Goal: Task Accomplishment & Management: Complete application form

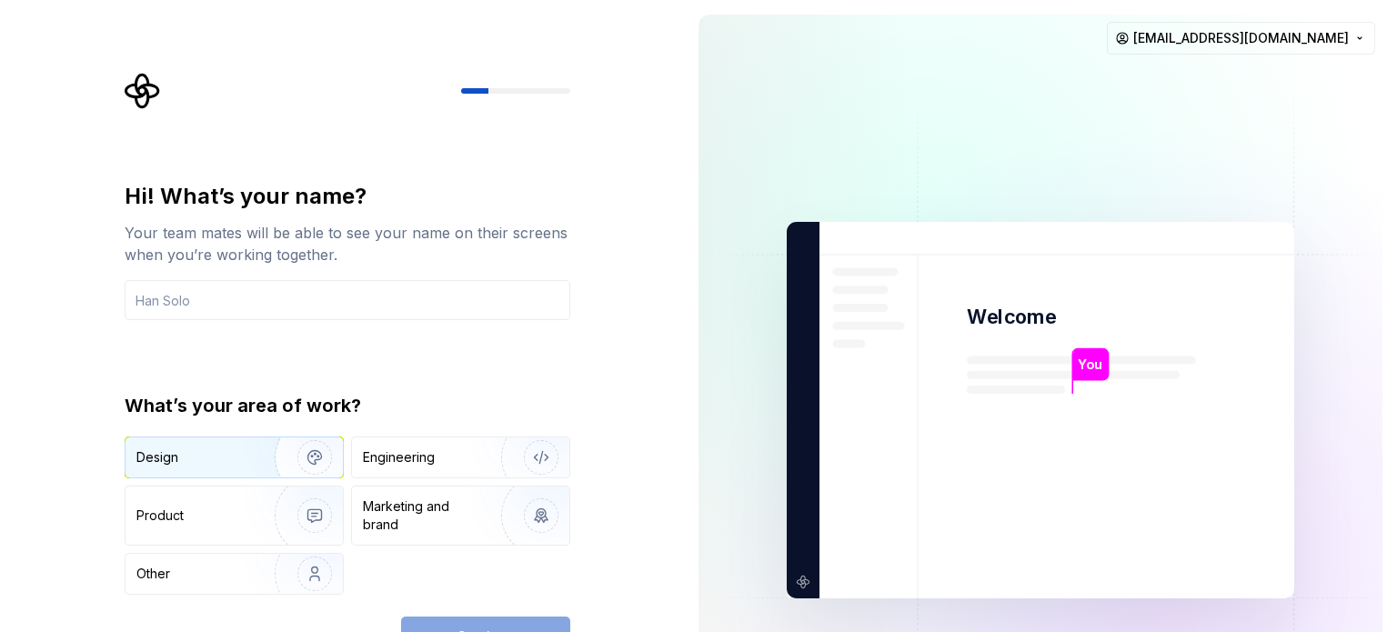
click at [236, 455] on div "Design" at bounding box center [193, 457] width 115 height 18
click at [334, 281] on input "text" at bounding box center [348, 300] width 446 height 40
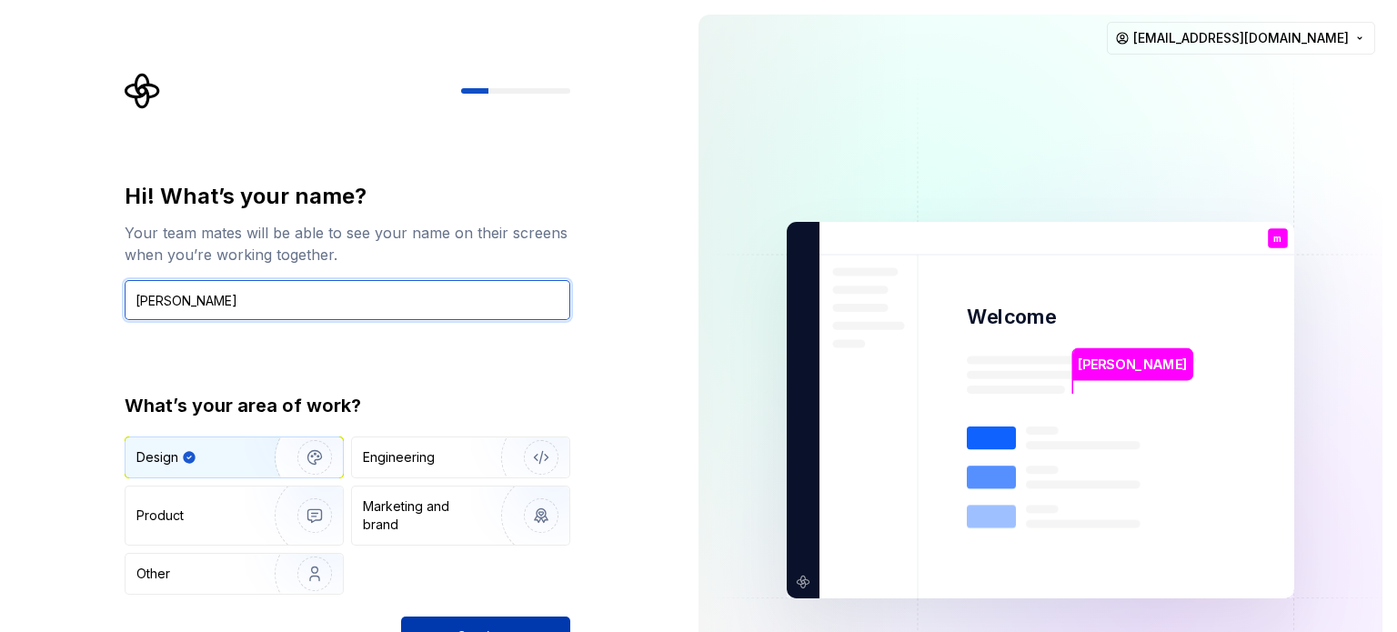
type input "[PERSON_NAME]"
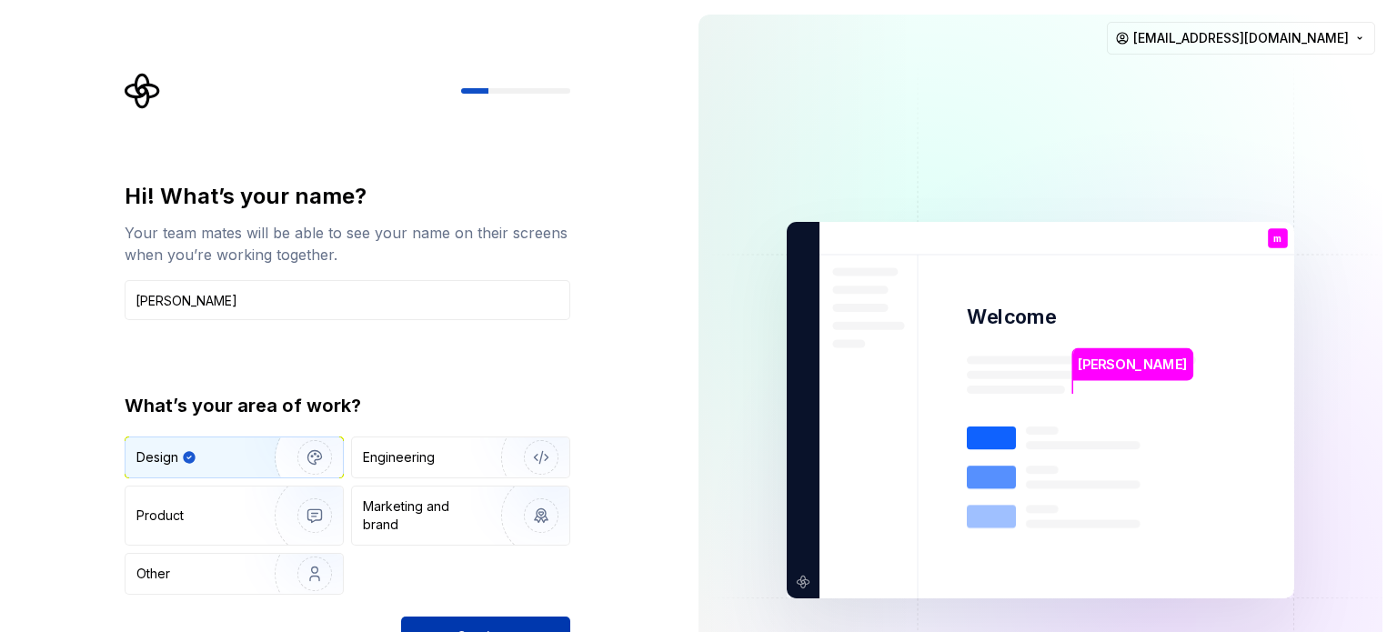
click at [526, 622] on button "Continue" at bounding box center [485, 636] width 169 height 40
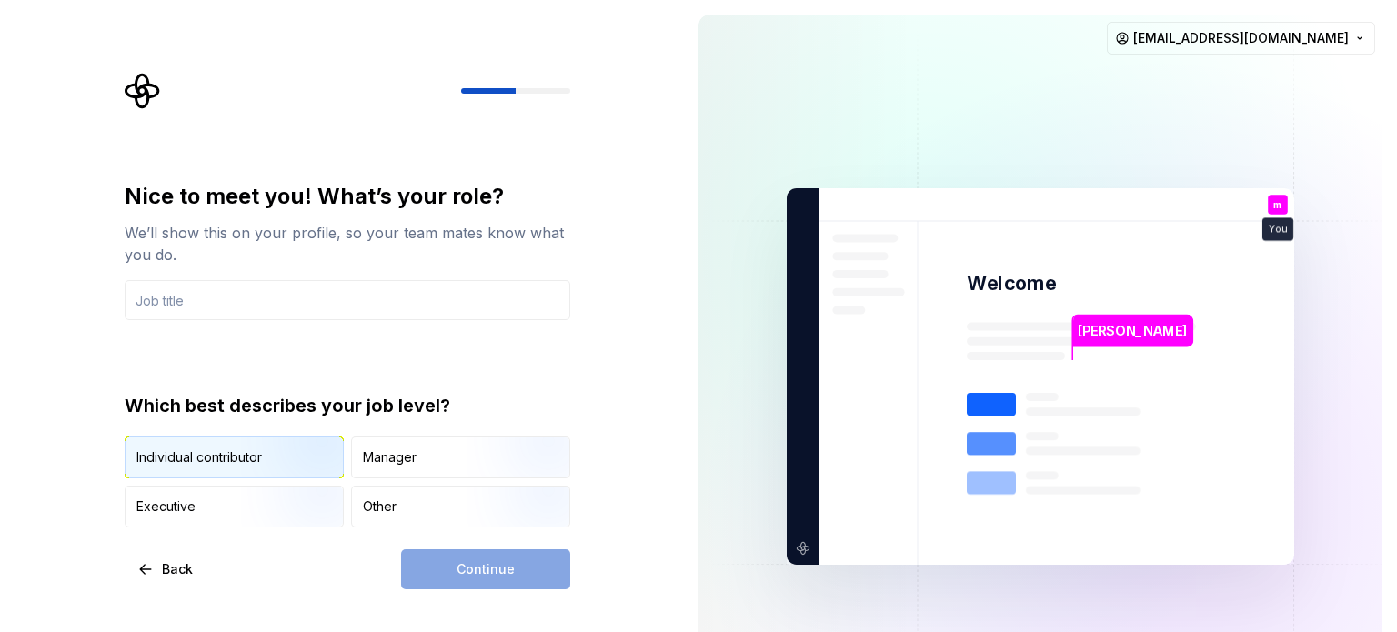
click at [271, 463] on img "button" at bounding box center [299, 480] width 116 height 122
click at [508, 571] on div "Continue" at bounding box center [485, 569] width 169 height 40
click at [449, 505] on div "Other" at bounding box center [460, 506] width 217 height 40
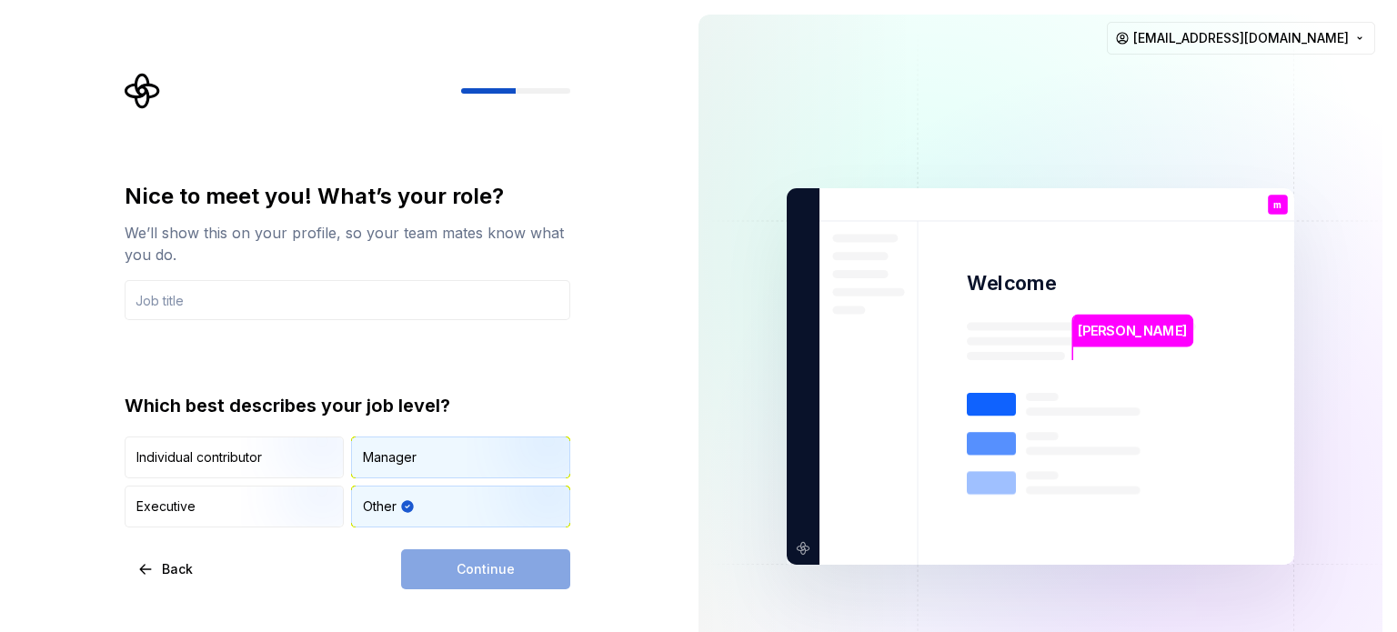
click at [475, 455] on img "button" at bounding box center [525, 480] width 116 height 122
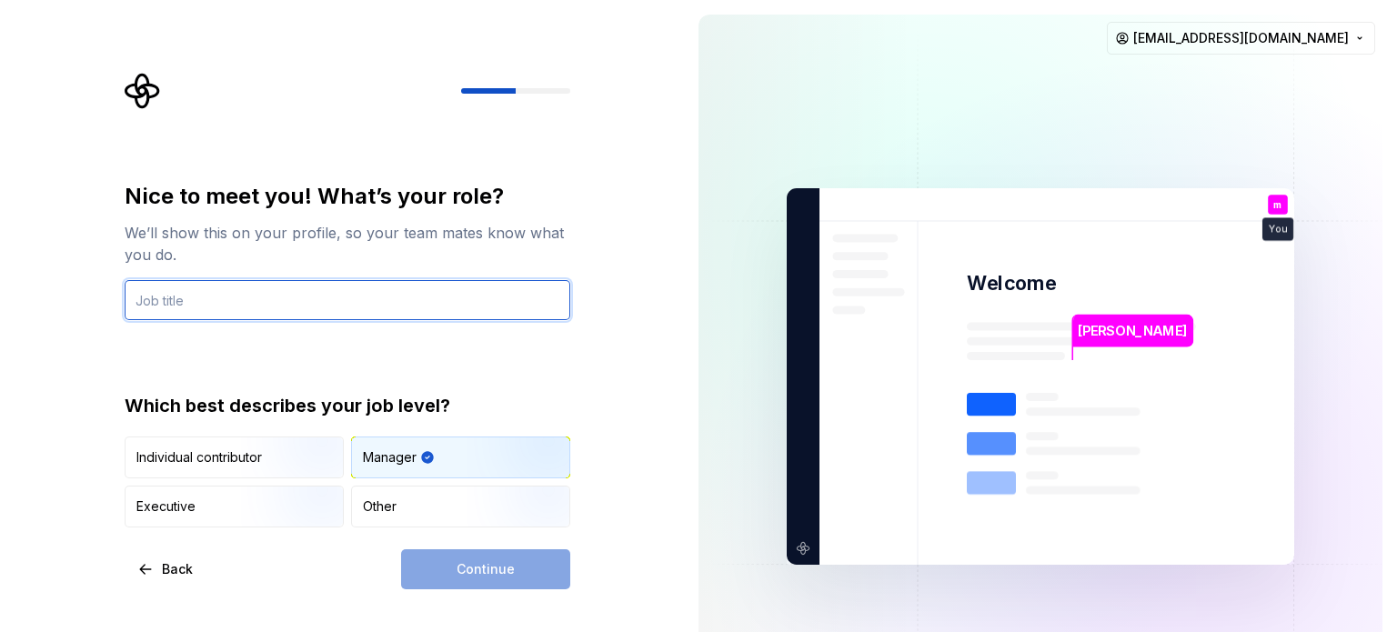
click at [304, 316] on input "text" at bounding box center [348, 300] width 446 height 40
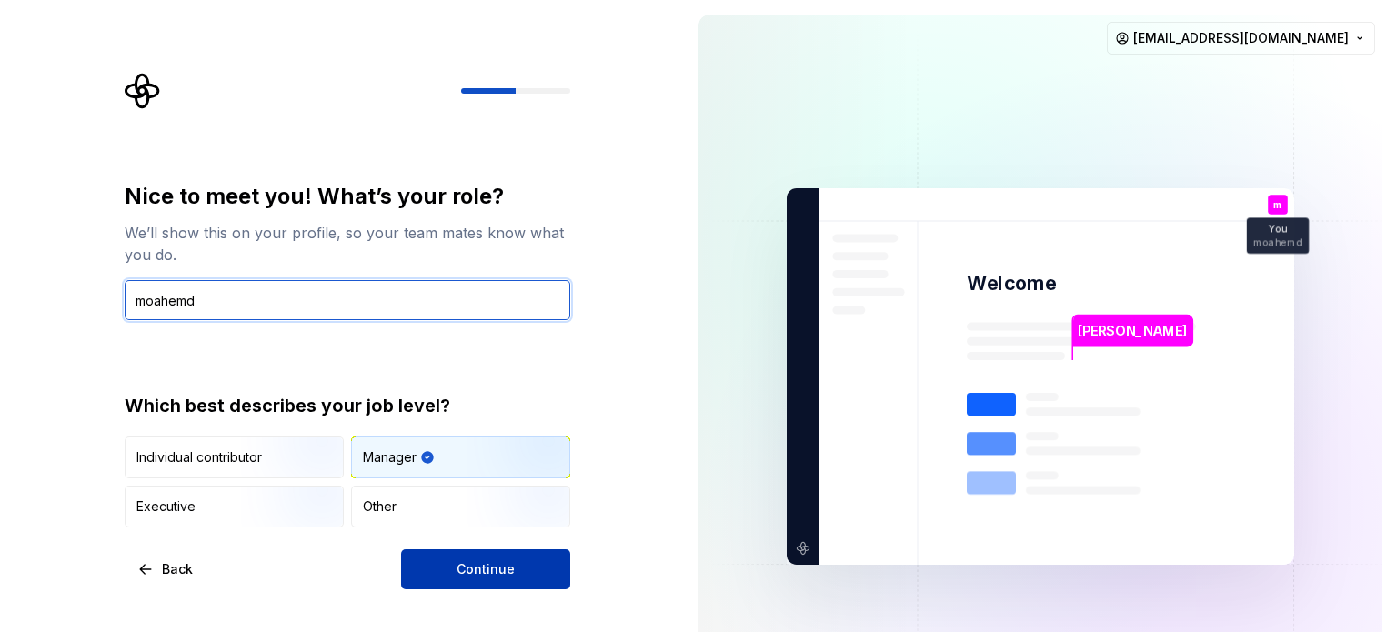
type input "moahemd"
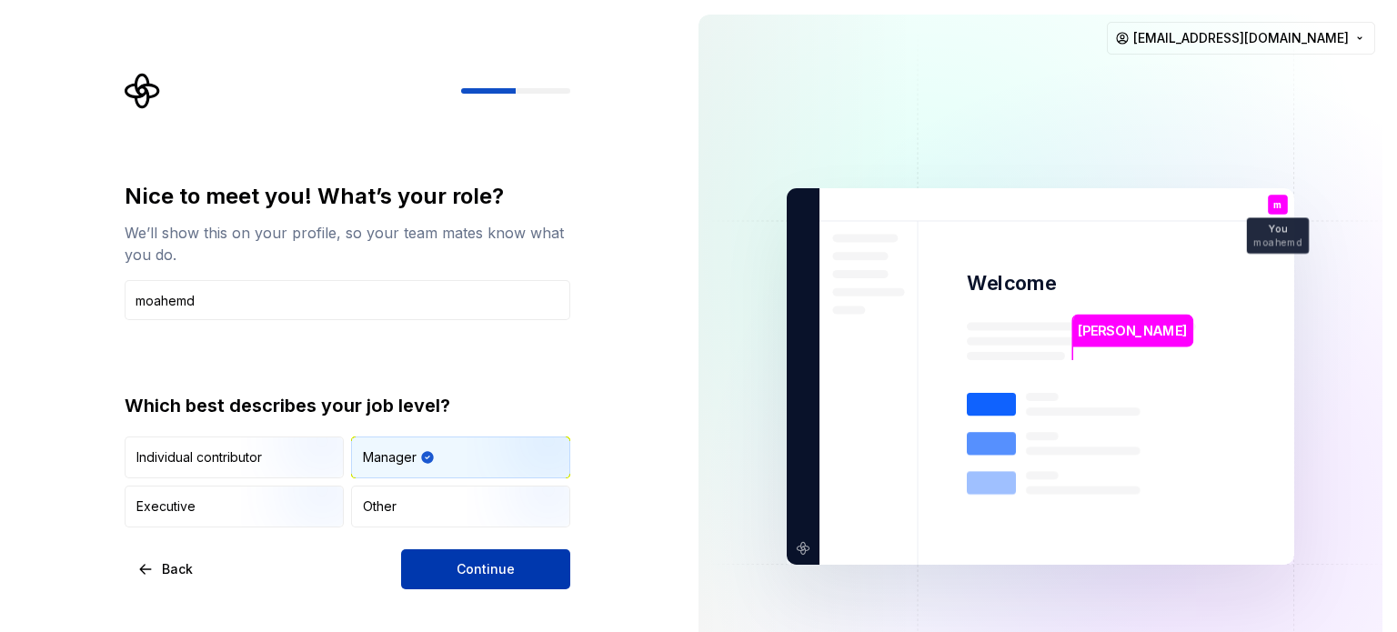
click at [466, 565] on span "Continue" at bounding box center [485, 569] width 58 height 18
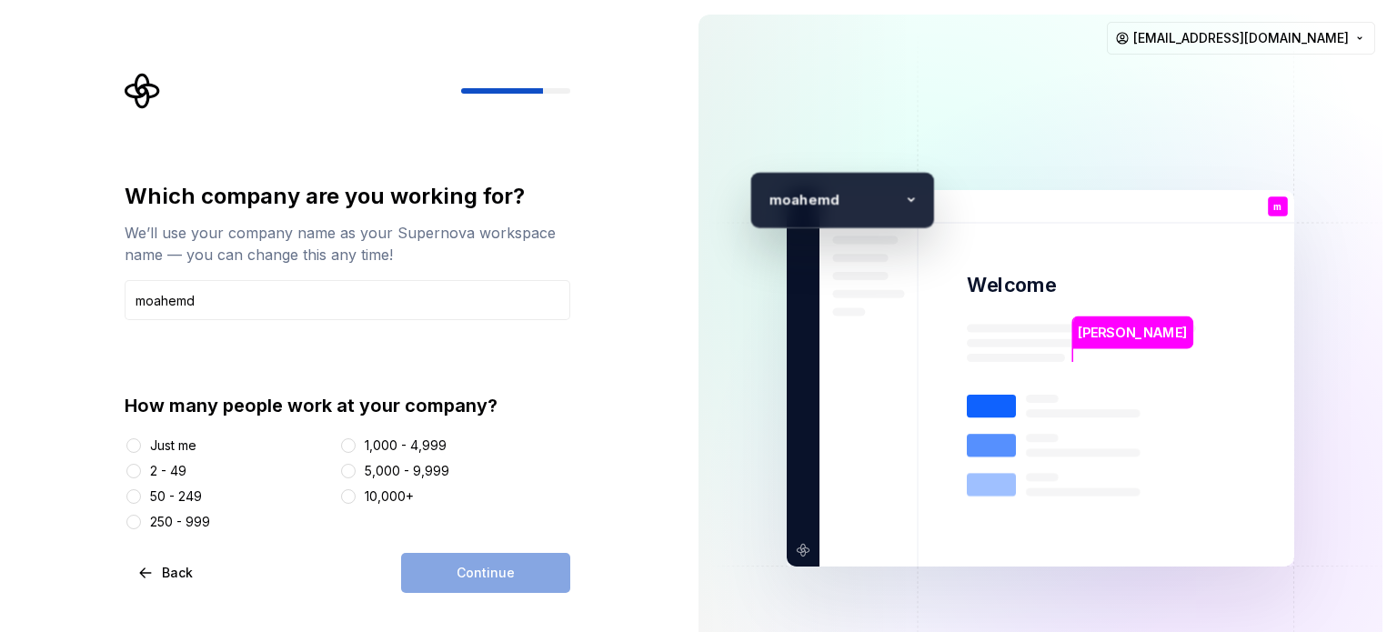
type input "moahemd"
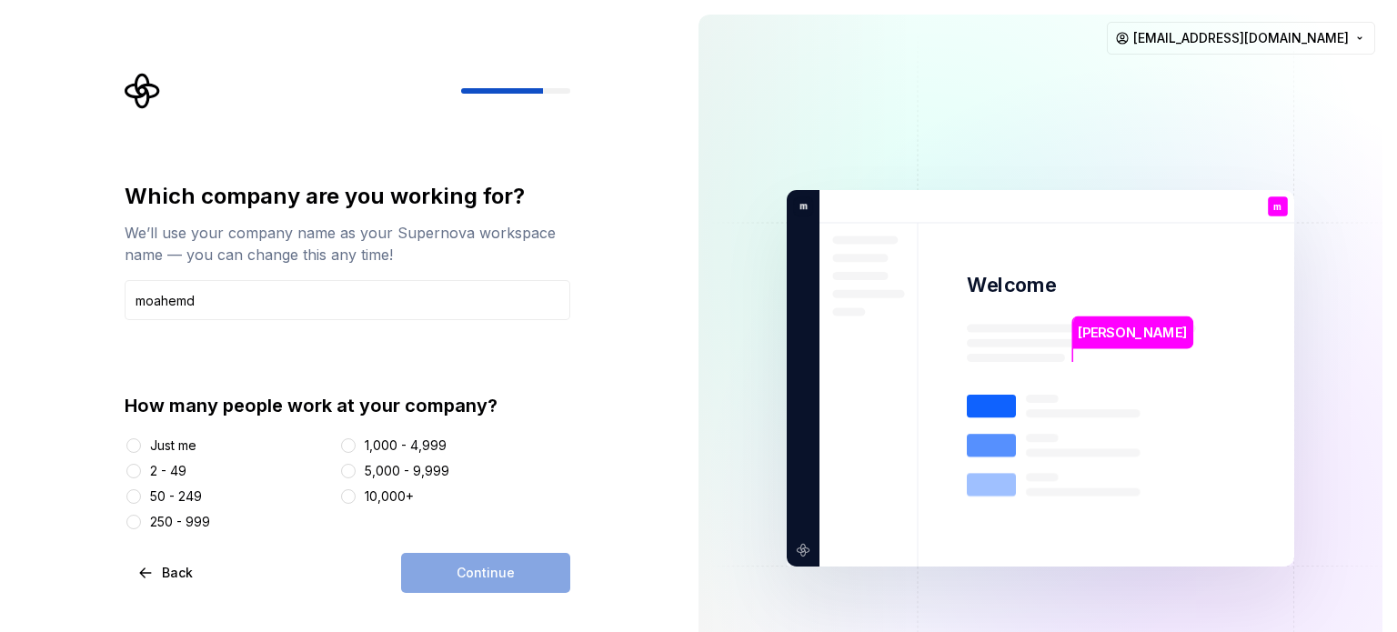
click at [164, 439] on div "Just me" at bounding box center [173, 445] width 46 height 18
click at [141, 439] on button "Just me" at bounding box center [133, 445] width 15 height 15
click at [524, 559] on button "Continue" at bounding box center [485, 573] width 169 height 40
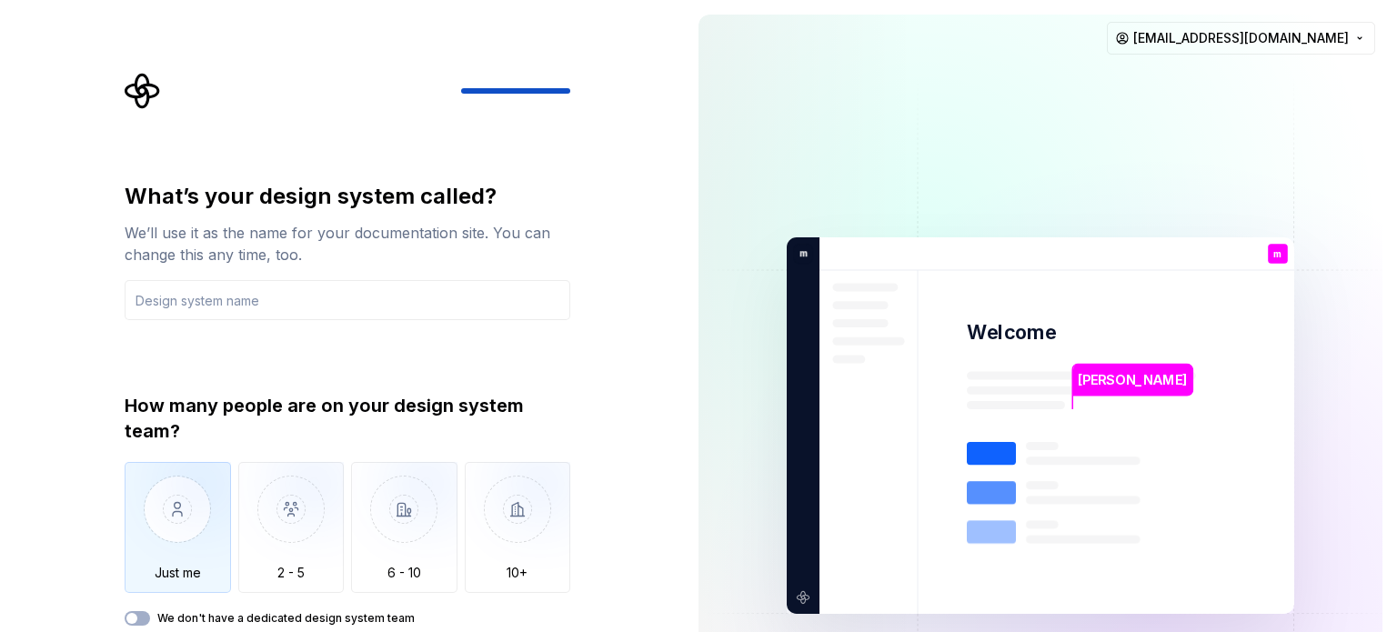
click at [156, 516] on img "button" at bounding box center [178, 523] width 106 height 122
click at [185, 302] on input "text" at bounding box center [348, 300] width 446 height 40
click at [633, 349] on div "What’s your design system called? We’ll use it as the name for your documentati…" at bounding box center [342, 425] width 684 height 851
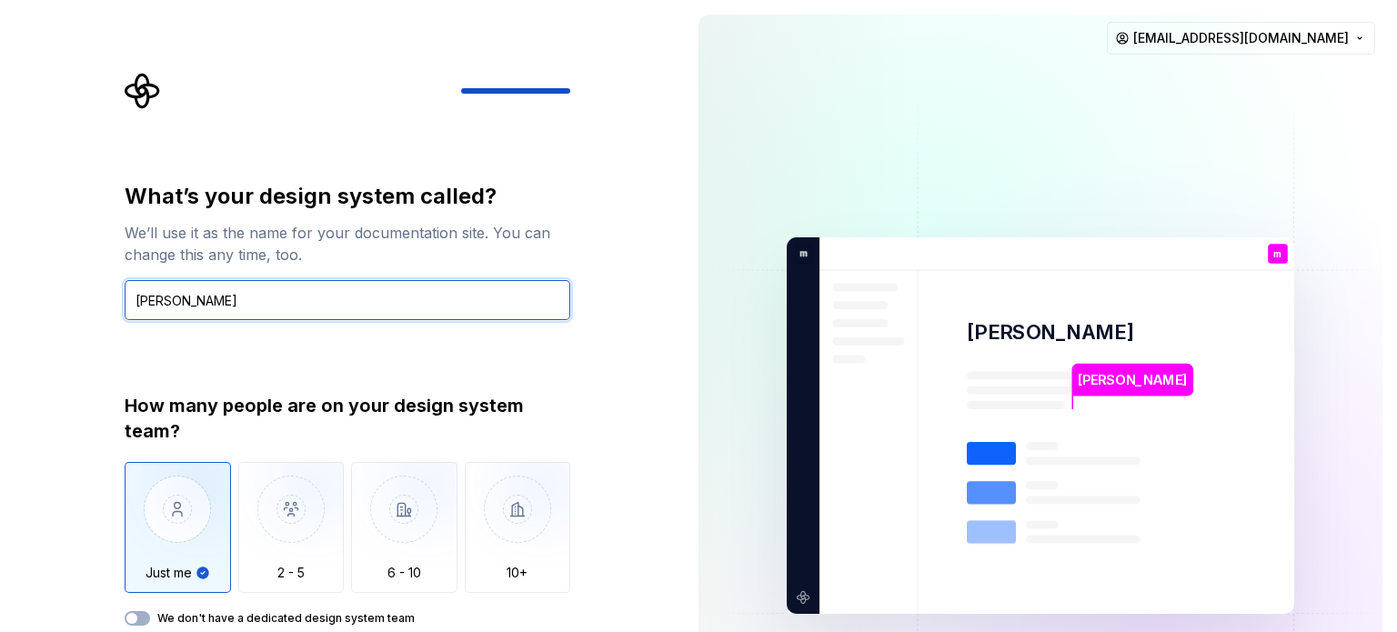
click at [309, 303] on input "mohamed" at bounding box center [348, 300] width 446 height 40
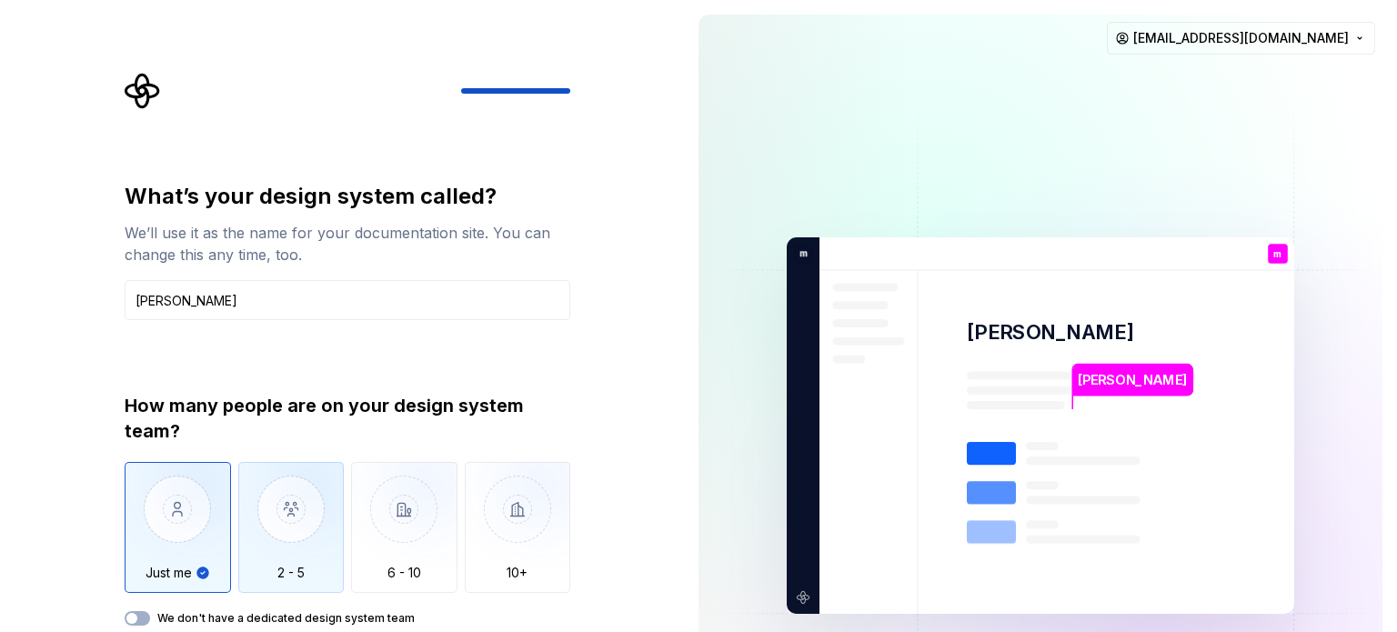
click at [302, 548] on img "button" at bounding box center [291, 523] width 106 height 122
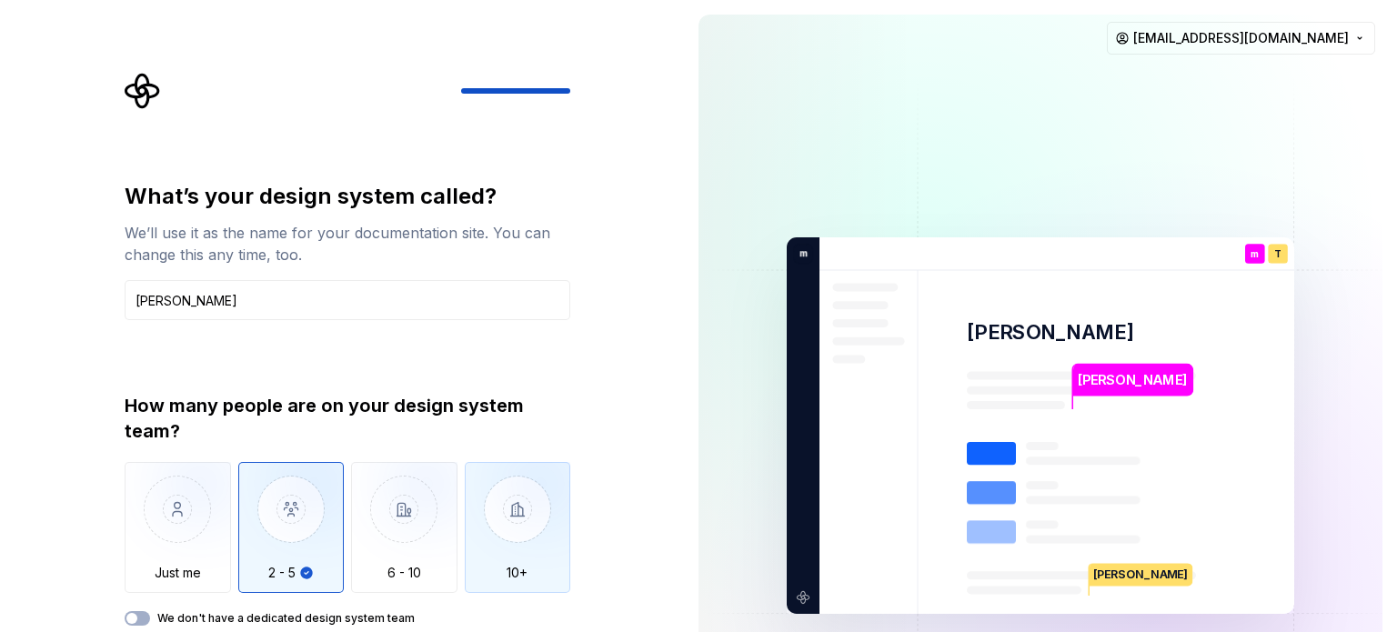
click at [488, 516] on img "button" at bounding box center [518, 523] width 106 height 122
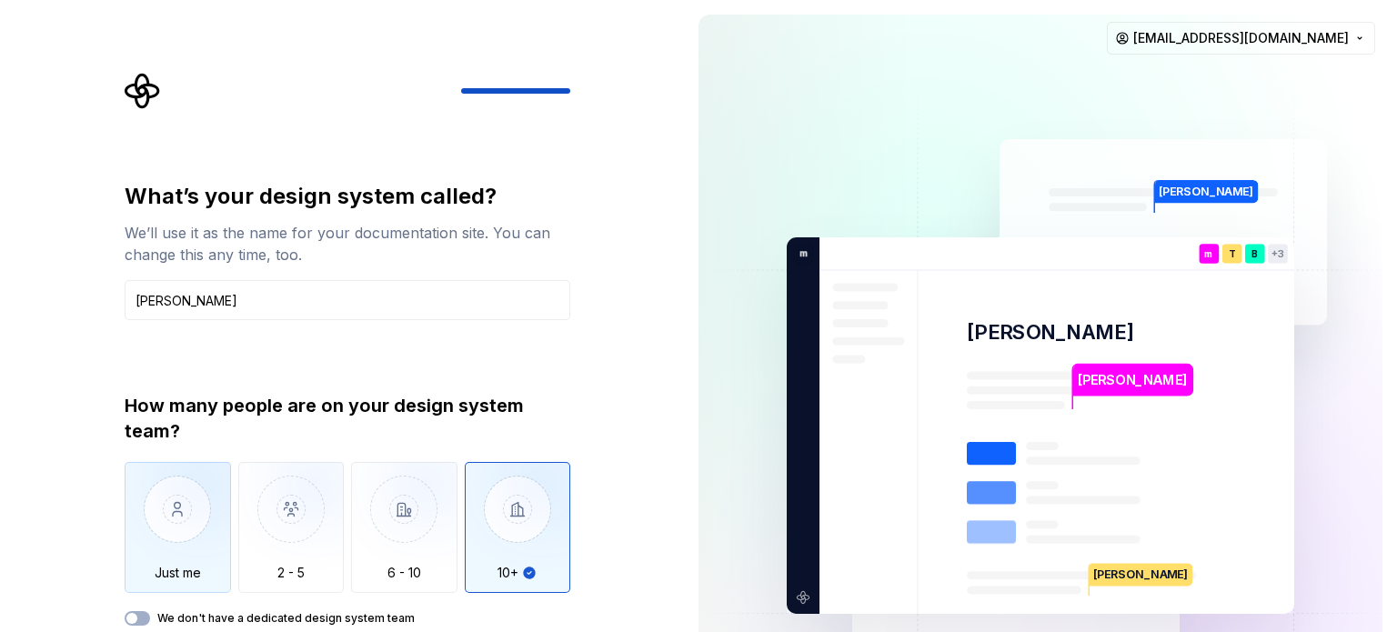
click at [177, 507] on img "button" at bounding box center [178, 523] width 106 height 122
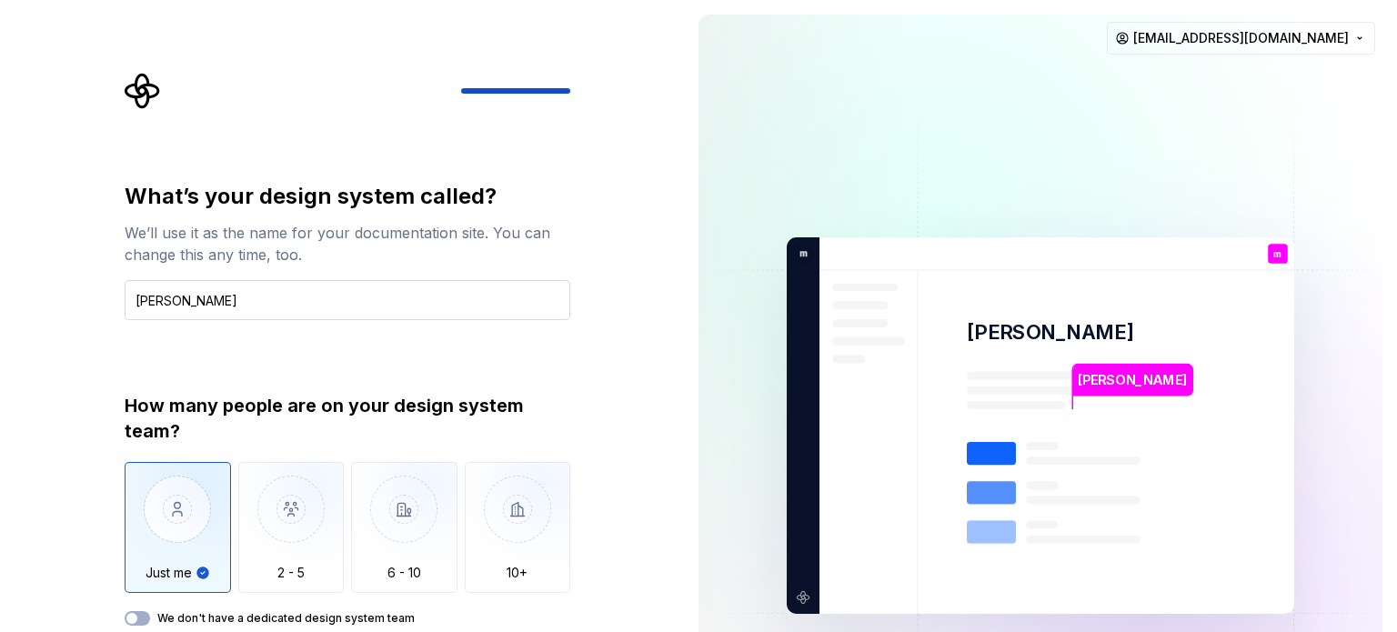
click at [313, 286] on input "mohamed" at bounding box center [348, 300] width 446 height 40
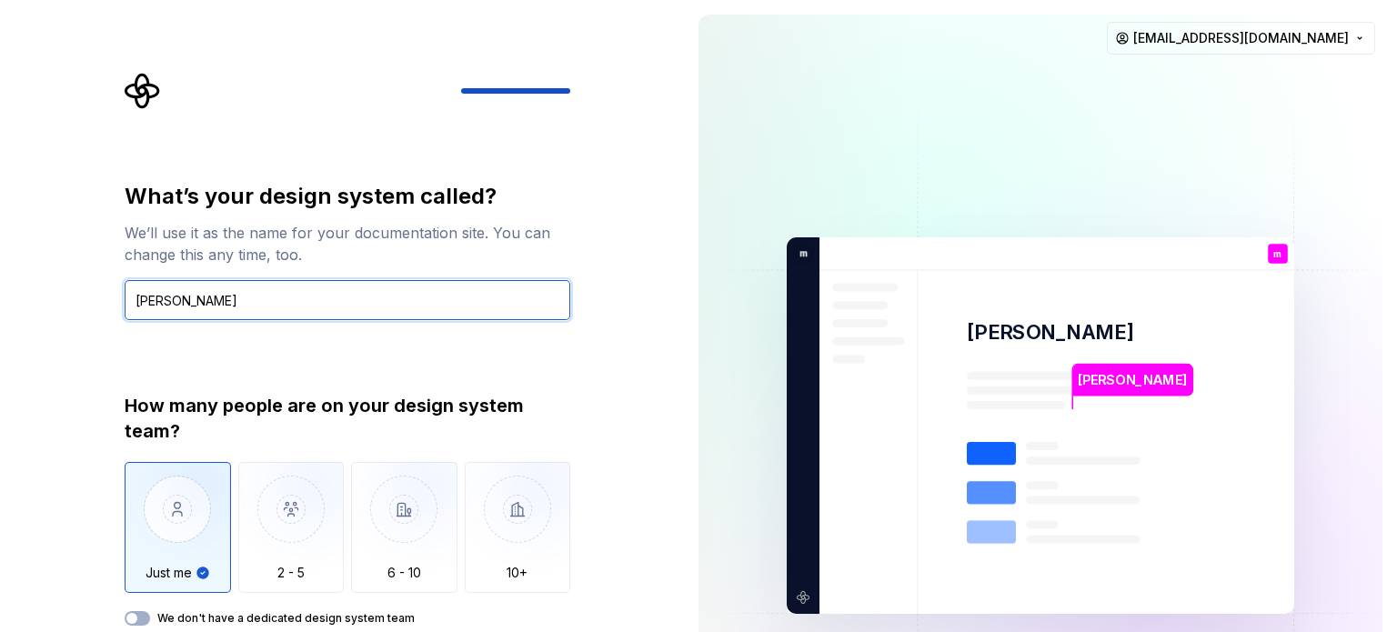
click at [313, 286] on input "mohamed" at bounding box center [348, 300] width 446 height 40
click at [306, 304] on input "mohamed" at bounding box center [348, 300] width 446 height 40
type input "m"
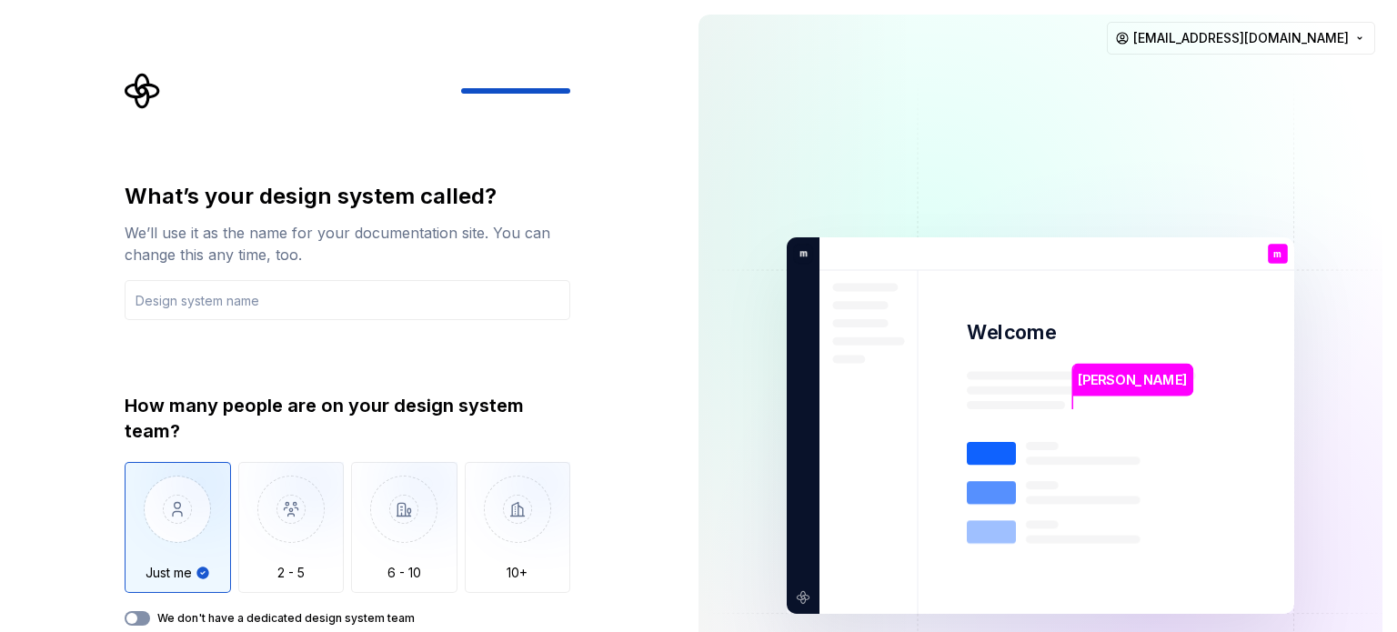
click at [144, 616] on button "We don't have a dedicated design system team" at bounding box center [137, 618] width 25 height 15
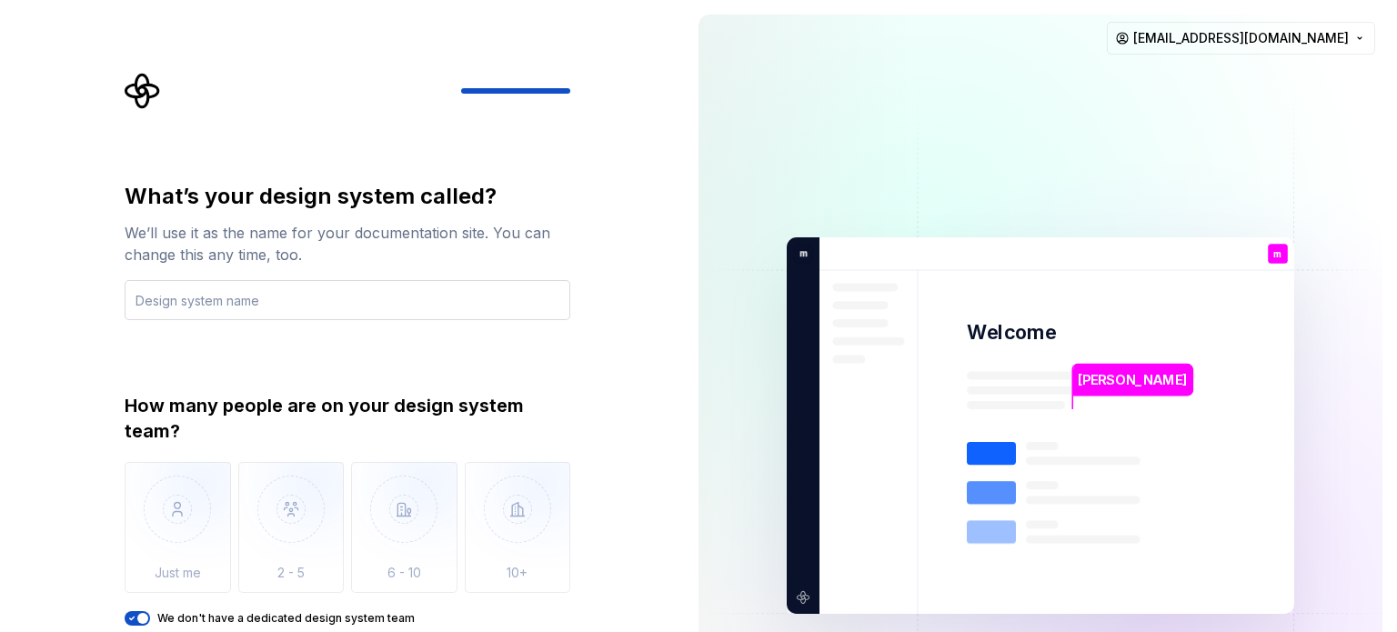
click at [245, 288] on input "text" at bounding box center [348, 300] width 446 height 40
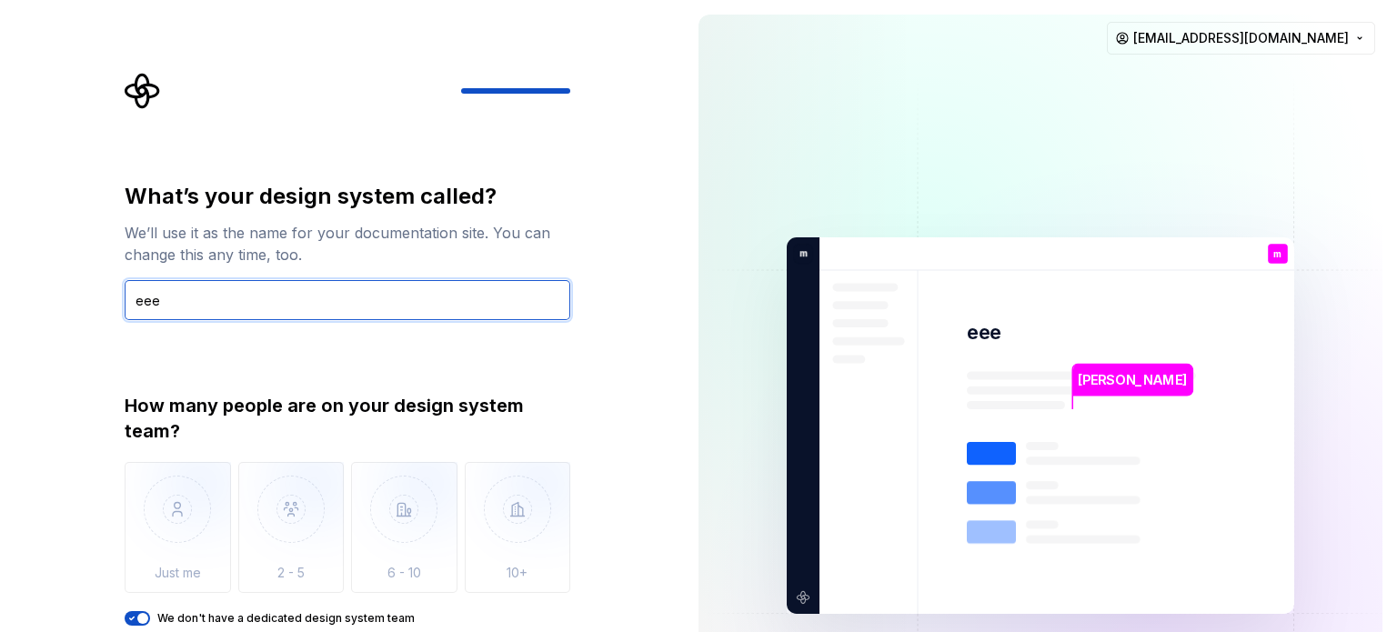
type input "eee"
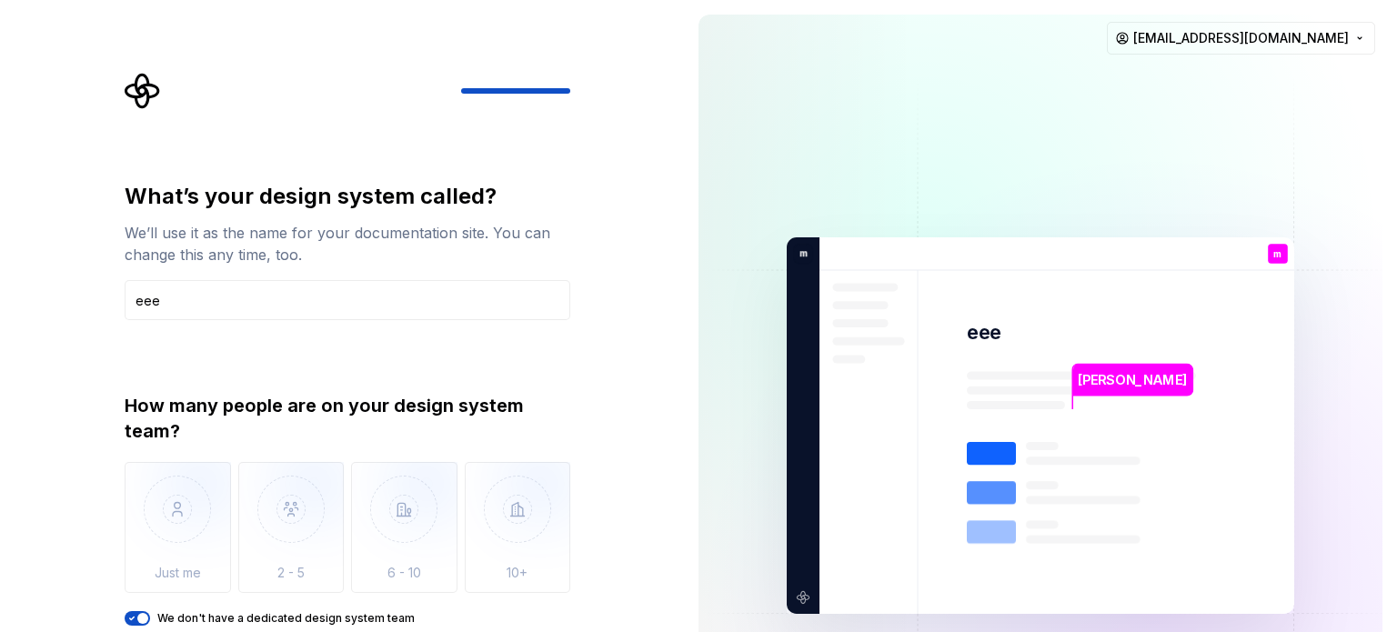
click at [652, 337] on div "What’s your design system called? We’ll use it as the name for your documentati…" at bounding box center [342, 425] width 684 height 851
click at [973, 365] on img at bounding box center [1040, 425] width 736 height 859
click at [426, 297] on input "eee" at bounding box center [348, 300] width 446 height 40
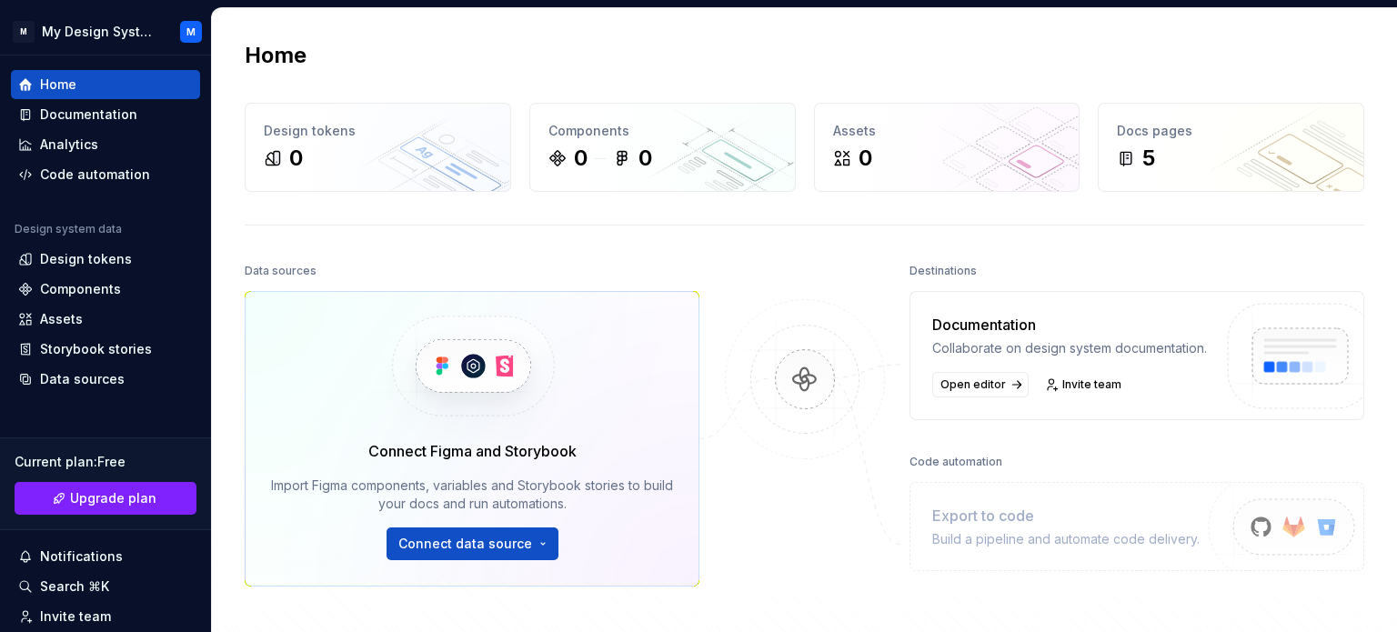
click at [486, 547] on html "M My Design System M Home Documentation Analytics Code automation Design system…" at bounding box center [698, 316] width 1397 height 632
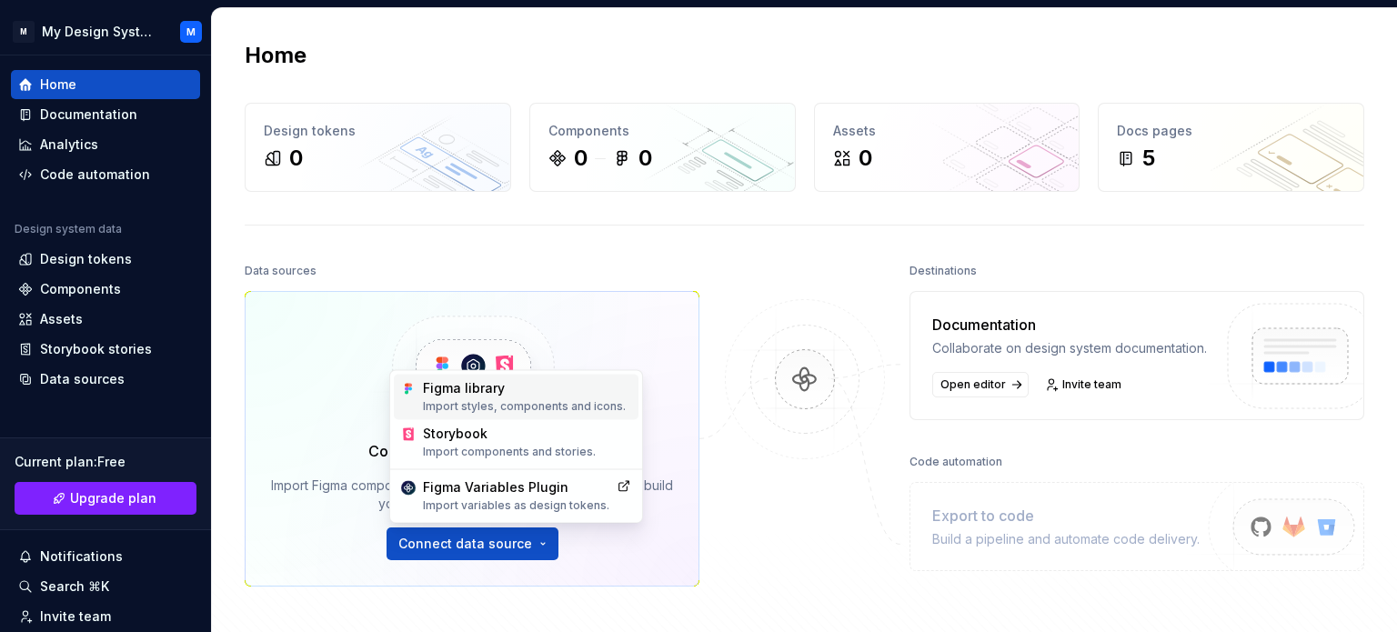
click at [458, 396] on div "Figma library Import styles, components and icons." at bounding box center [527, 396] width 208 height 35
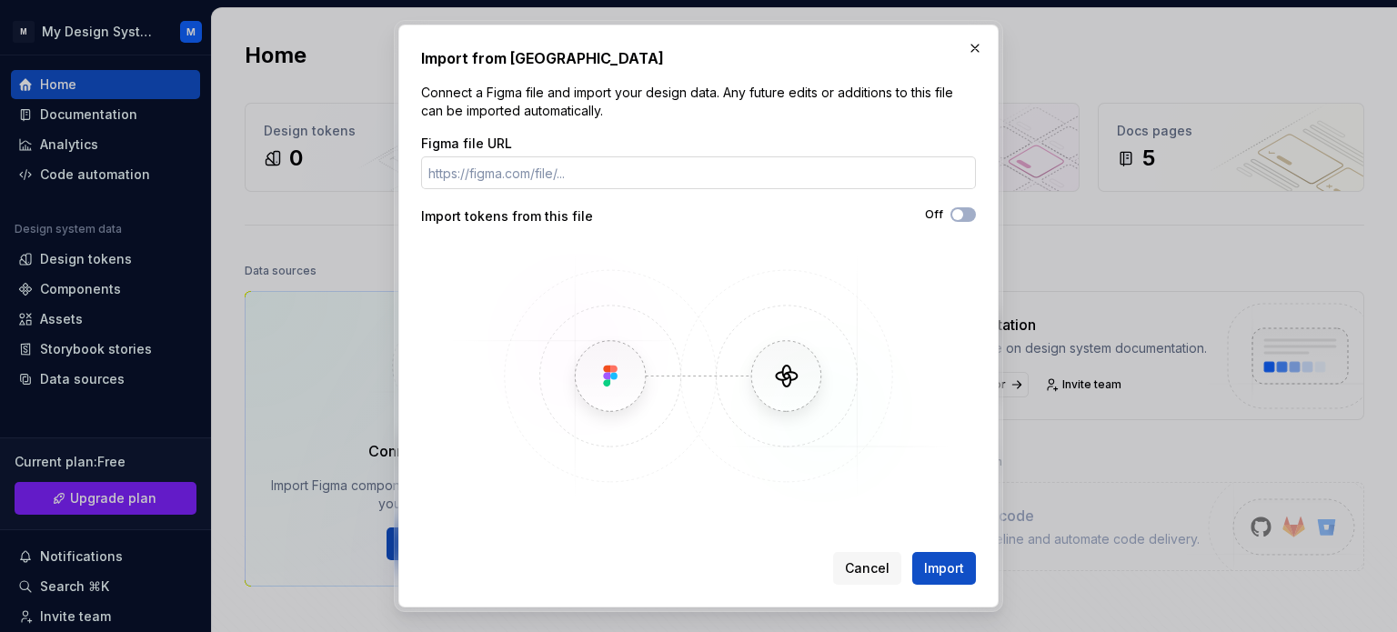
click at [580, 166] on input "Figma file URL" at bounding box center [698, 172] width 555 height 33
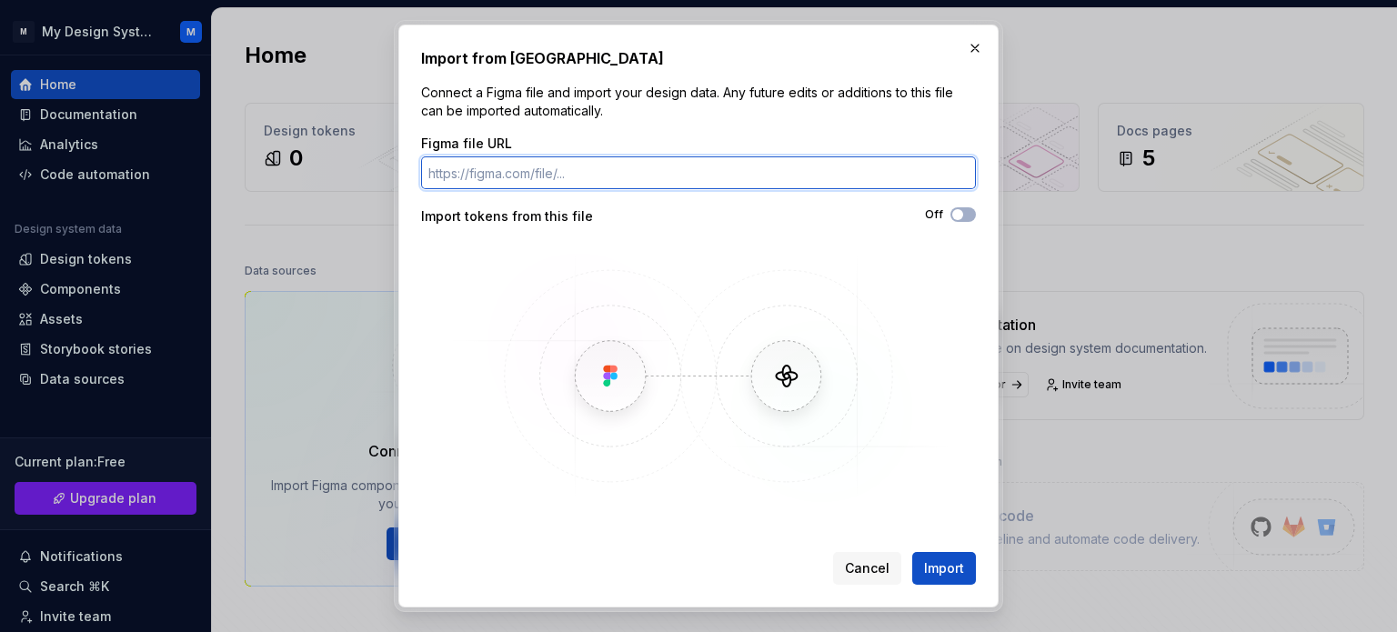
paste input "[URL][DOMAIN_NAME]"
type input "[URL][DOMAIN_NAME]"
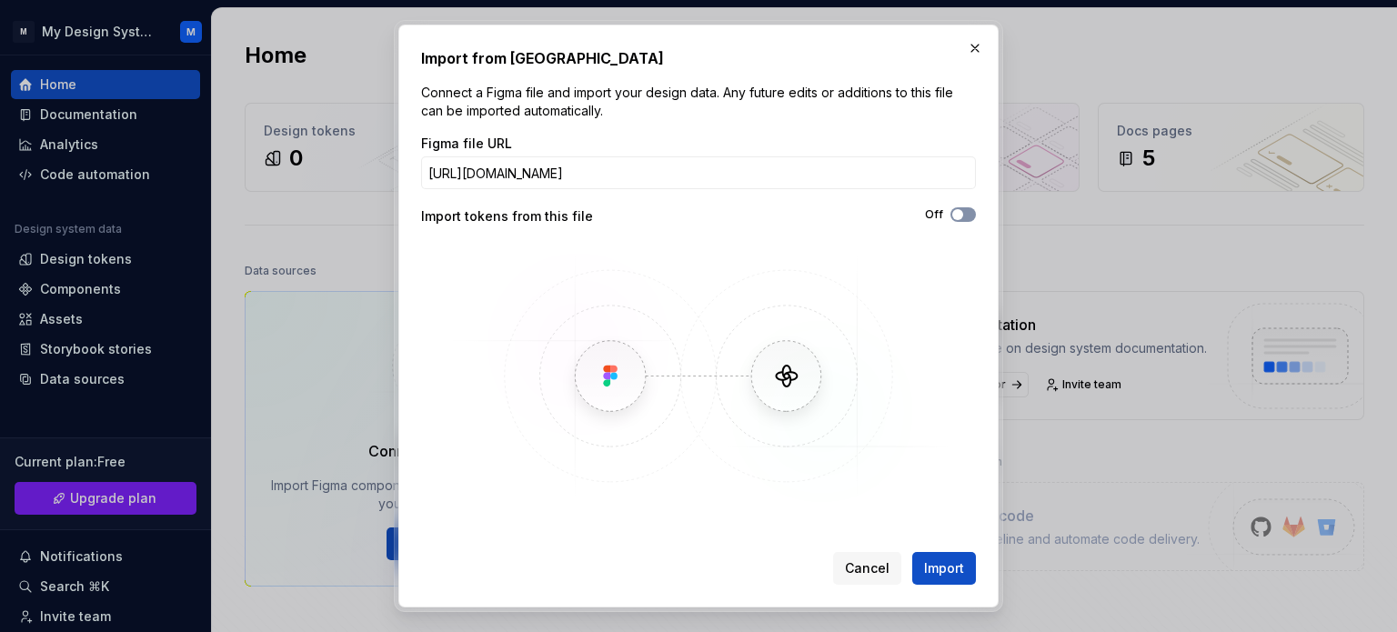
scroll to position [0, 0]
click at [954, 214] on span "button" at bounding box center [957, 214] width 11 height 11
click at [931, 569] on span "Import" at bounding box center [944, 568] width 40 height 18
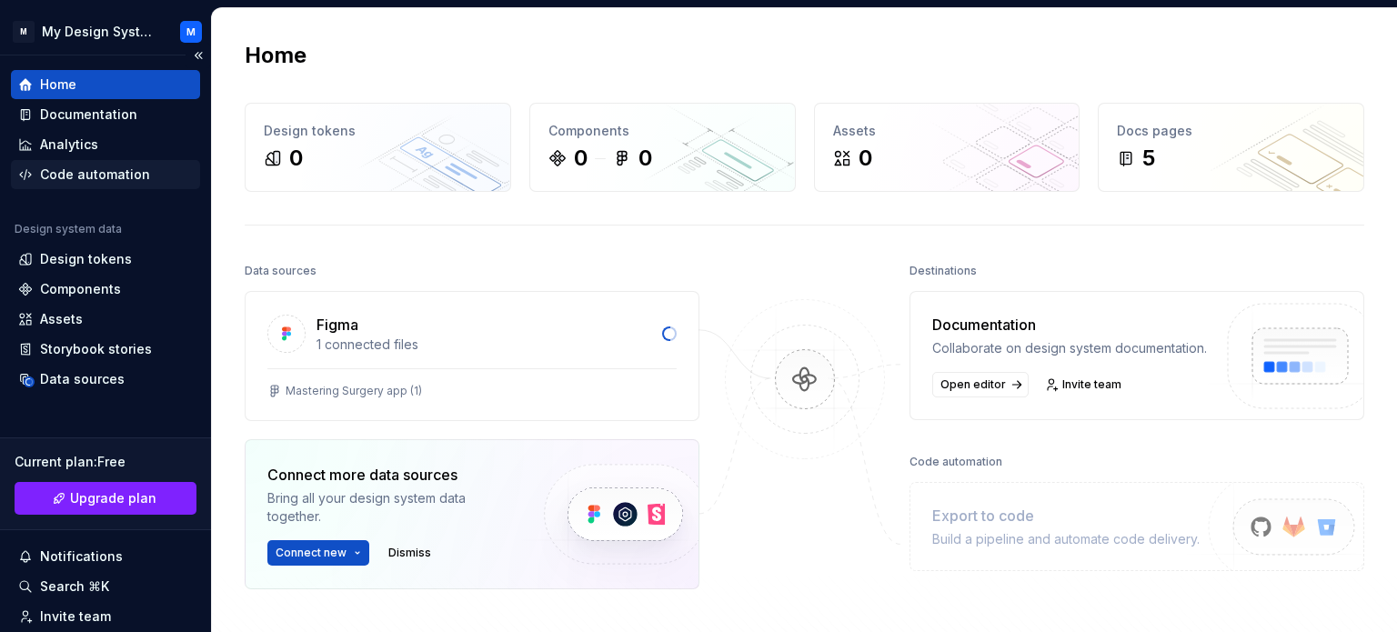
click at [120, 169] on div "Code automation" at bounding box center [95, 174] width 110 height 18
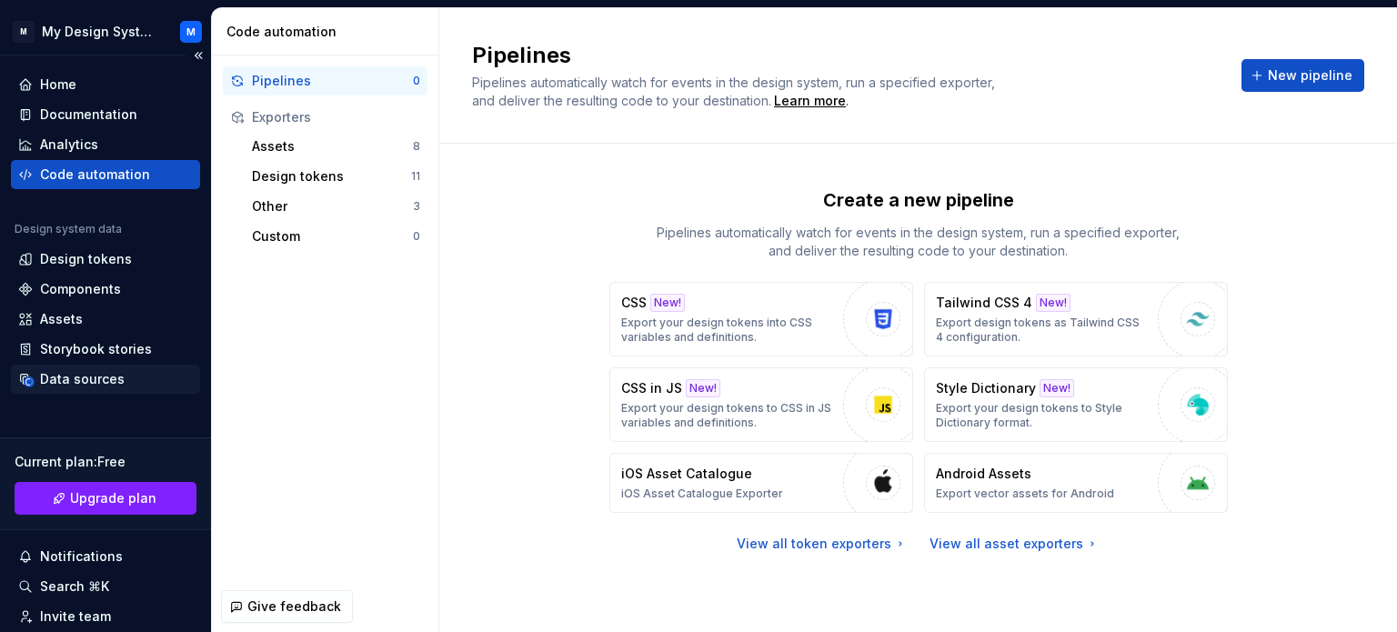
click at [105, 377] on div "Data sources" at bounding box center [82, 379] width 85 height 18
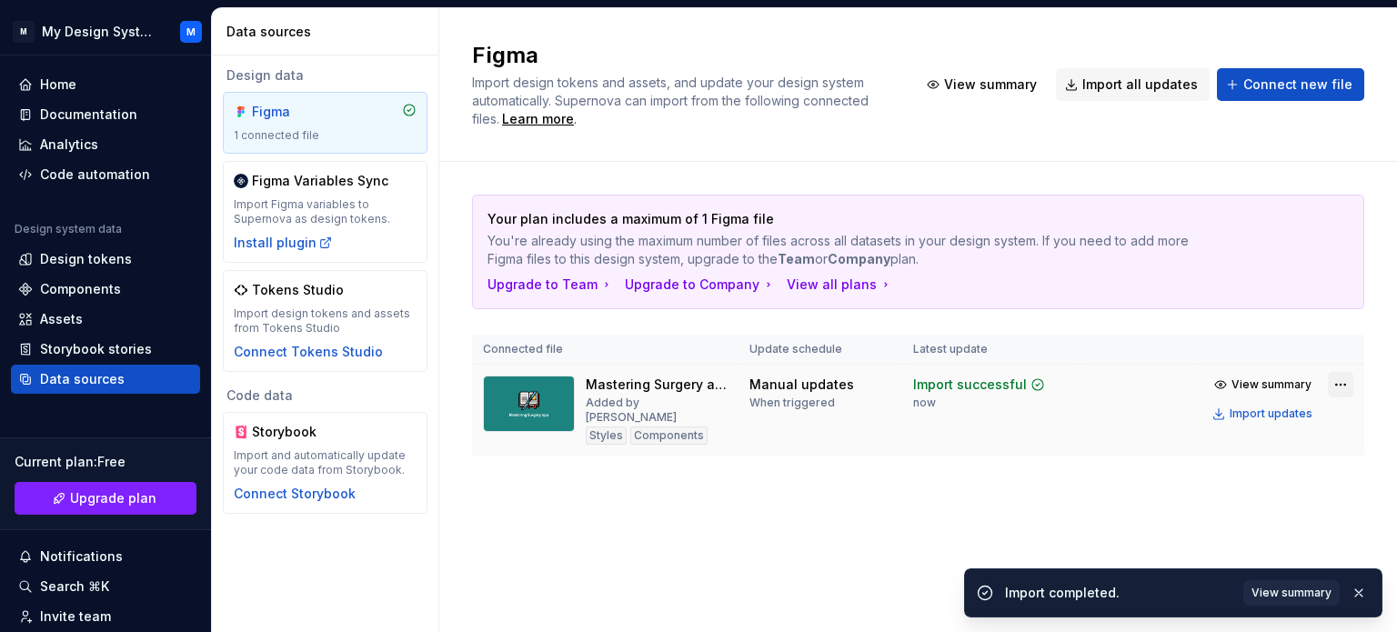
click at [1335, 382] on html "M My Design System M Home Documentation Analytics Code automation Design system…" at bounding box center [698, 316] width 1397 height 632
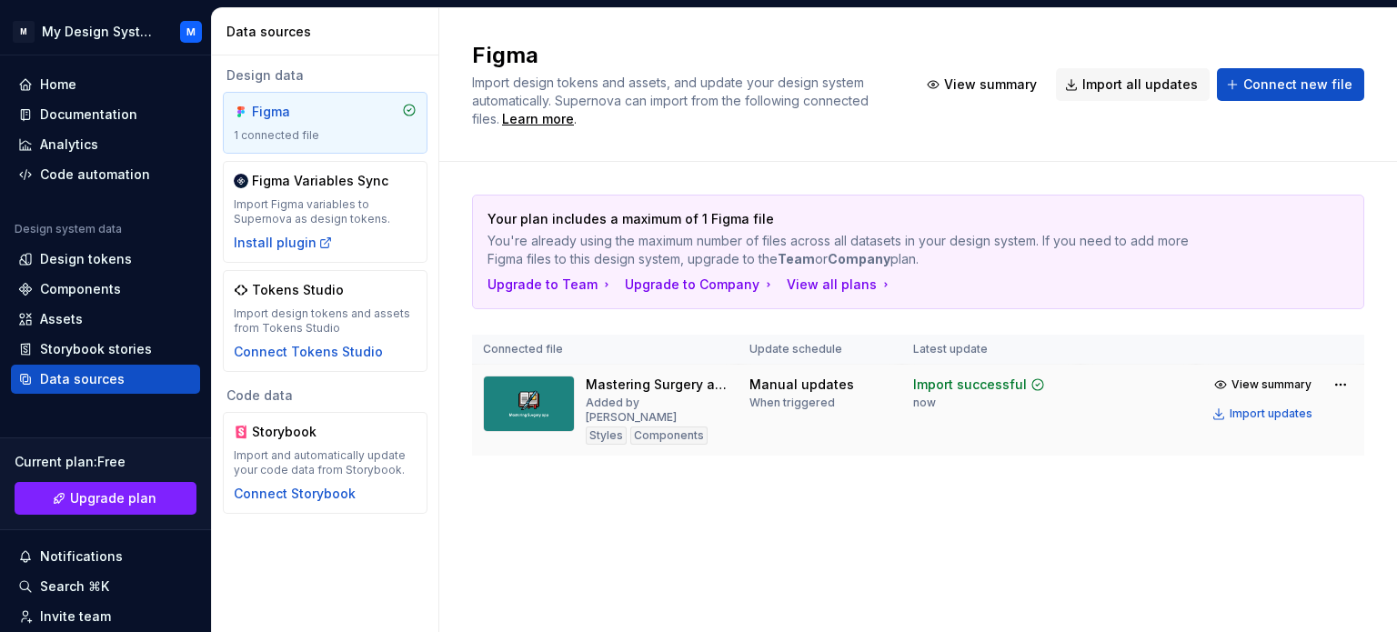
click at [597, 386] on html "M My Design System M Home Documentation Analytics Code automation Design system…" at bounding box center [698, 316] width 1397 height 632
click at [610, 381] on div "Mastering Surgery app (1)" at bounding box center [657, 385] width 142 height 18
click at [534, 392] on img at bounding box center [529, 404] width 92 height 56
click at [131, 259] on div "Design tokens" at bounding box center [105, 259] width 175 height 18
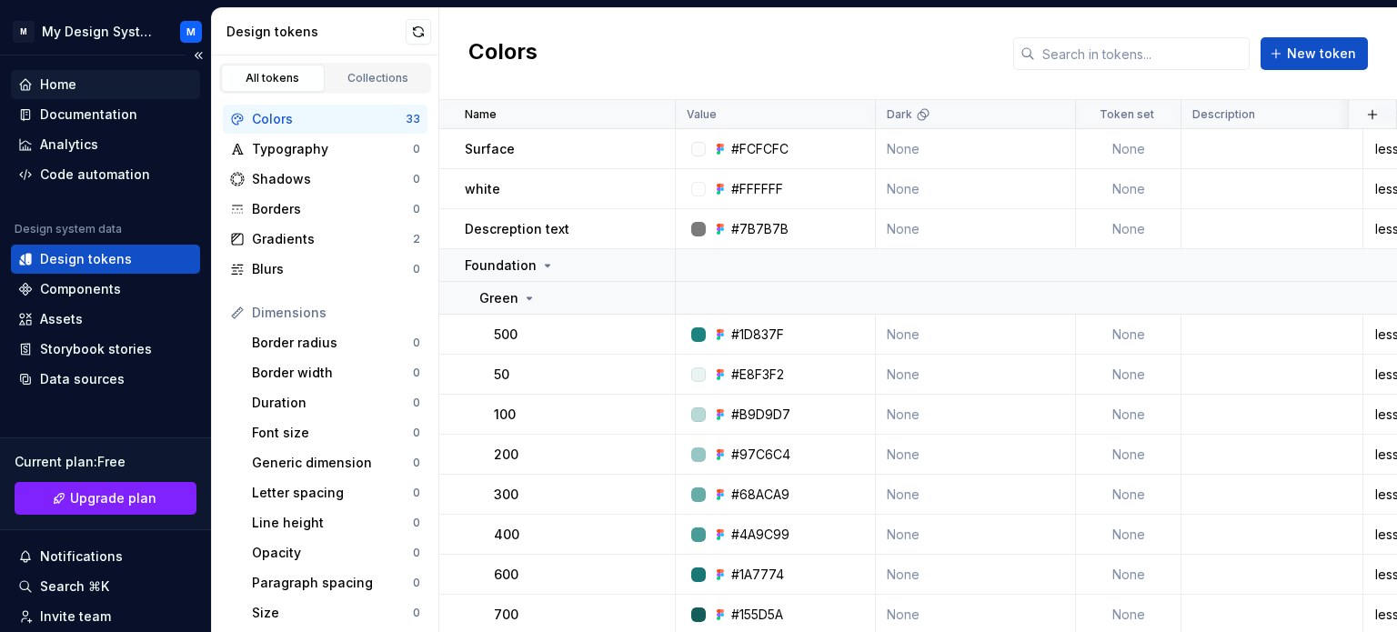
click at [69, 82] on div "Home" at bounding box center [58, 84] width 36 height 18
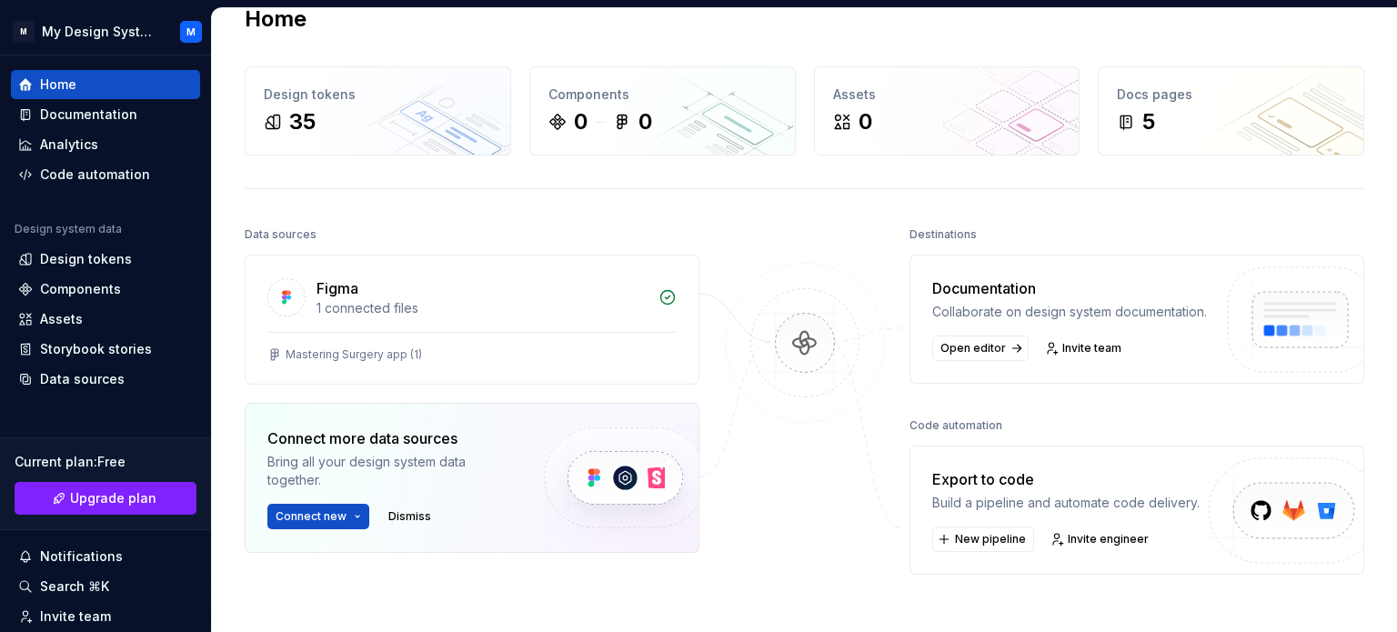
scroll to position [41, 0]
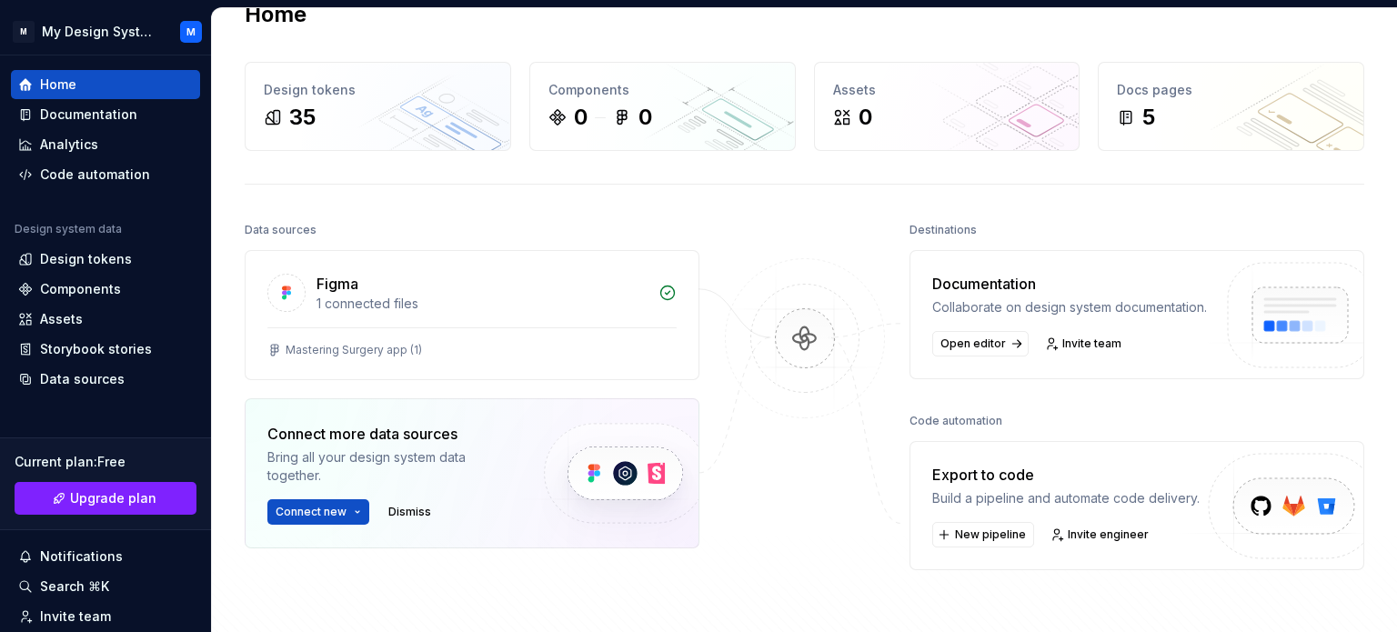
click at [1062, 505] on div "Build a pipeline and automate code delivery." at bounding box center [1065, 498] width 267 height 18
click at [978, 542] on span "New pipeline" at bounding box center [990, 534] width 71 height 15
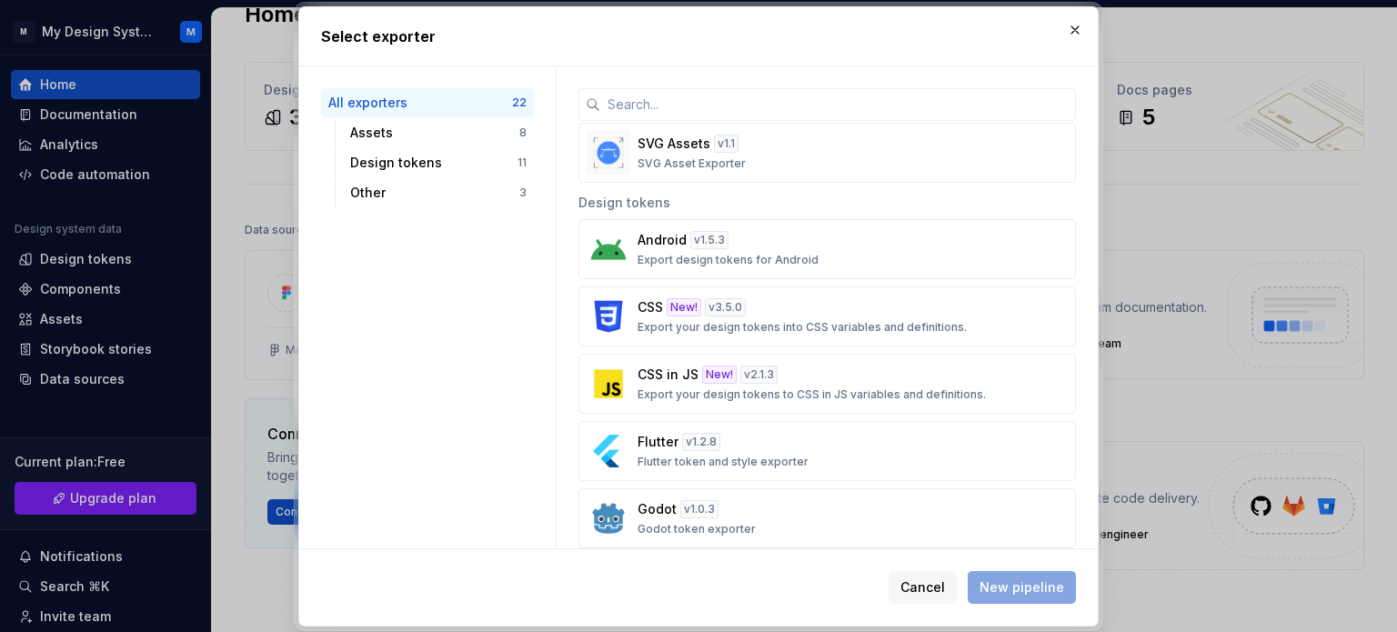
scroll to position [506, 0]
click at [826, 450] on div "Flutter v 1.2.8 Flutter token and style exporter" at bounding box center [821, 451] width 368 height 36
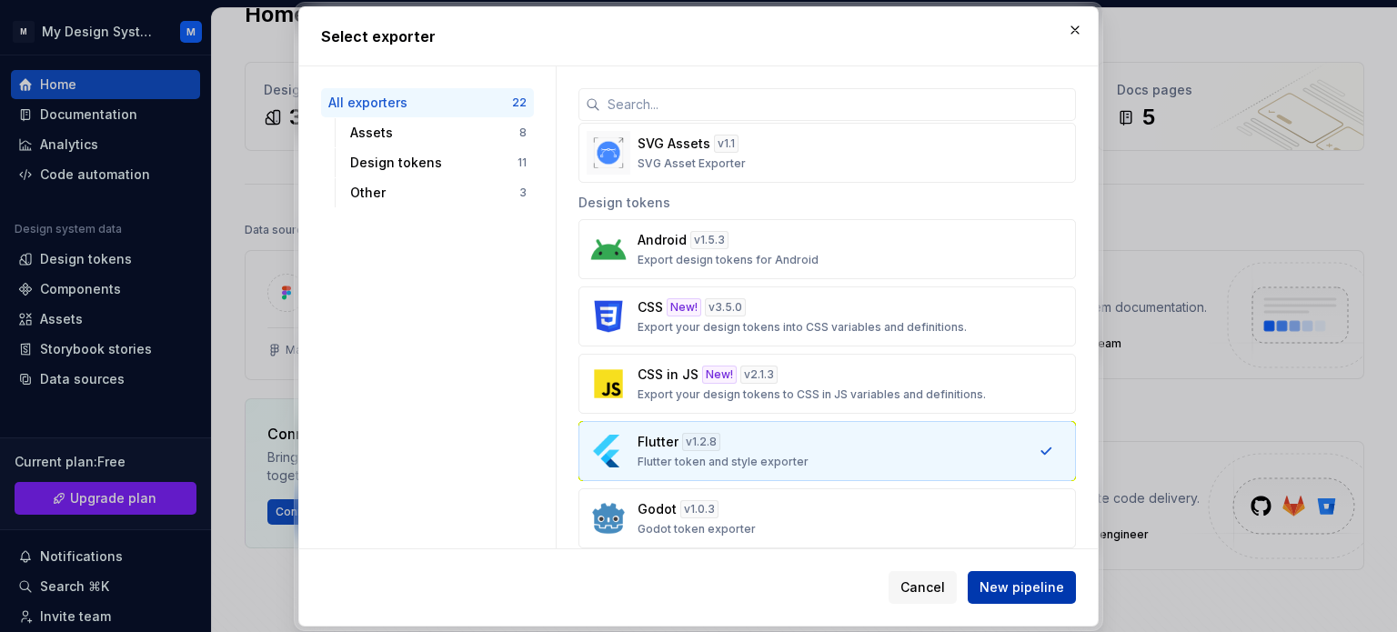
click at [1020, 574] on button "New pipeline" at bounding box center [1021, 587] width 108 height 33
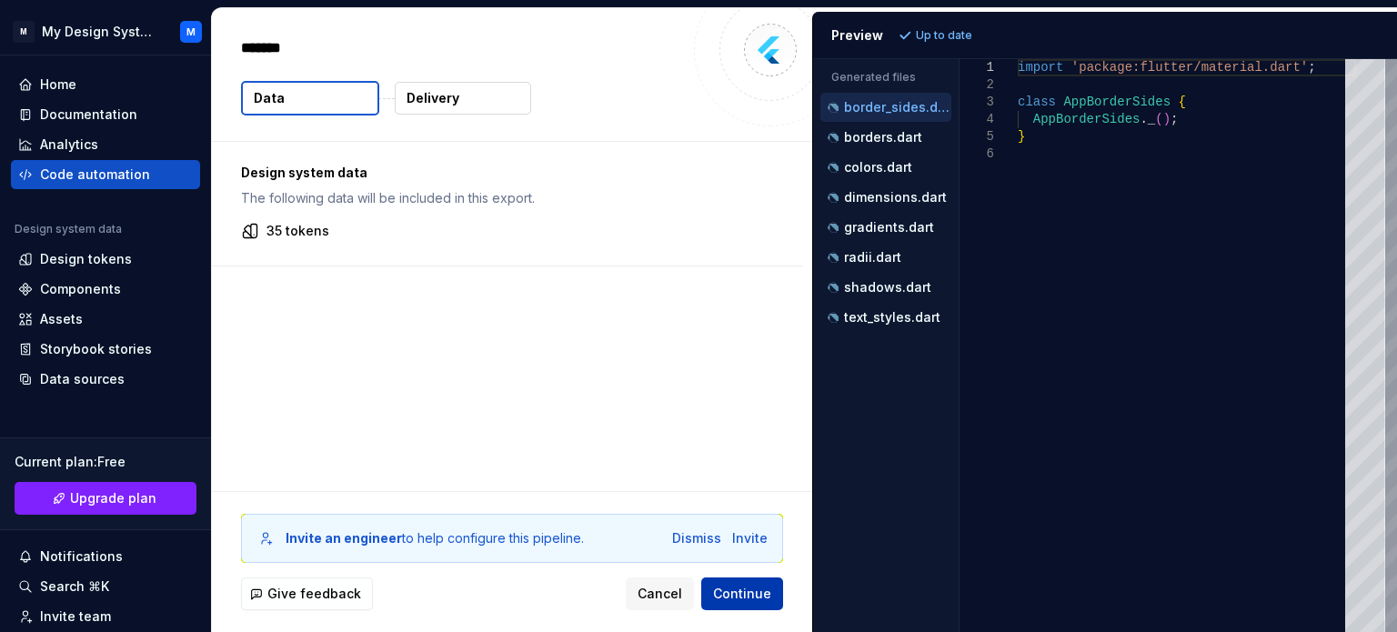
click at [756, 599] on span "Continue" at bounding box center [742, 594] width 58 height 18
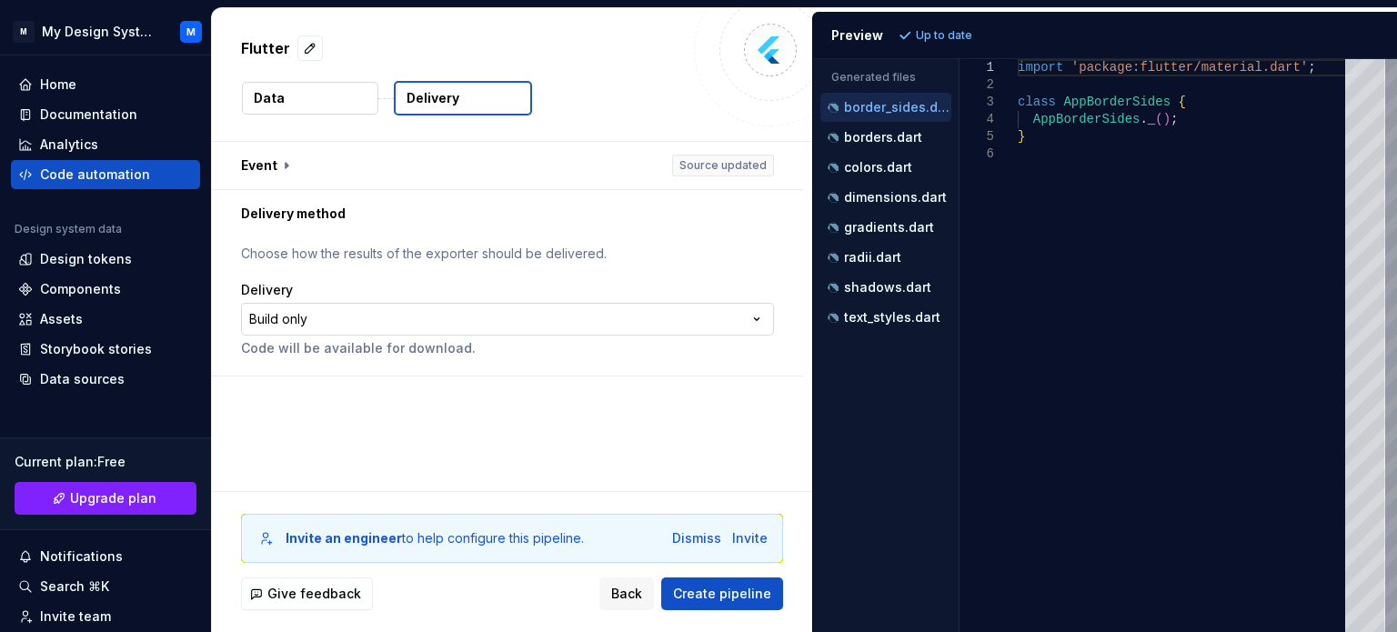
click at [728, 325] on html "**********" at bounding box center [698, 316] width 1397 height 632
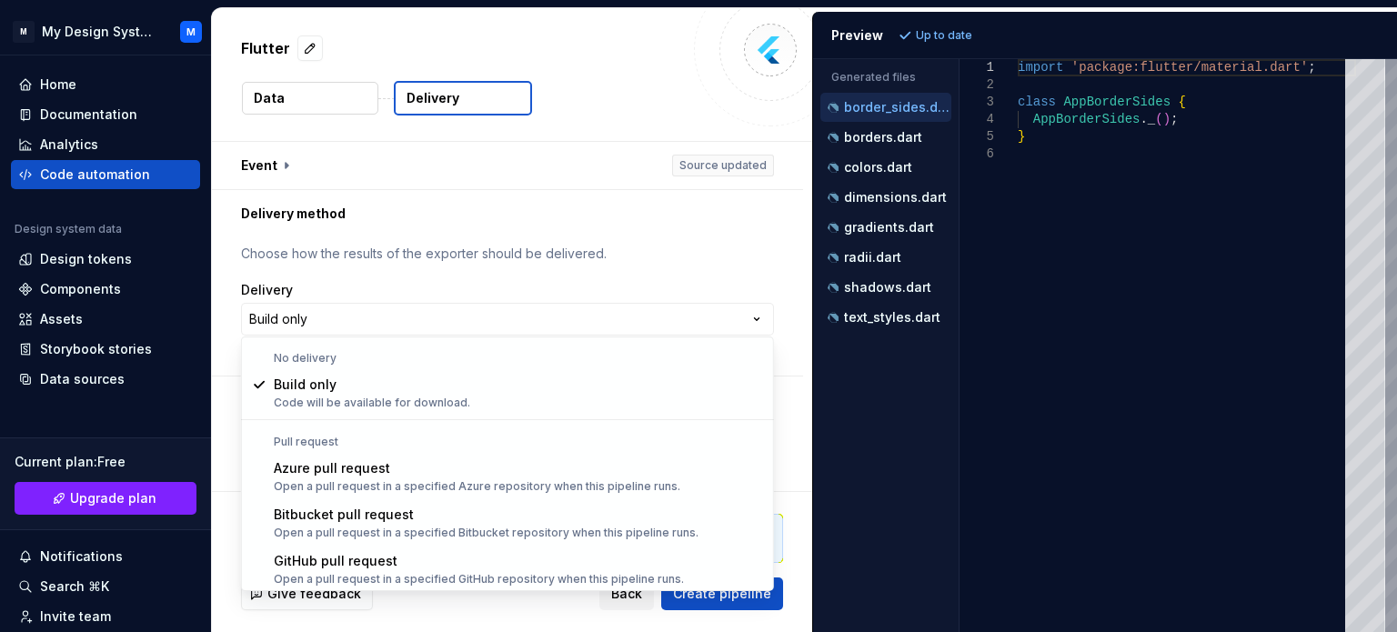
click at [584, 227] on html "**********" at bounding box center [698, 316] width 1397 height 632
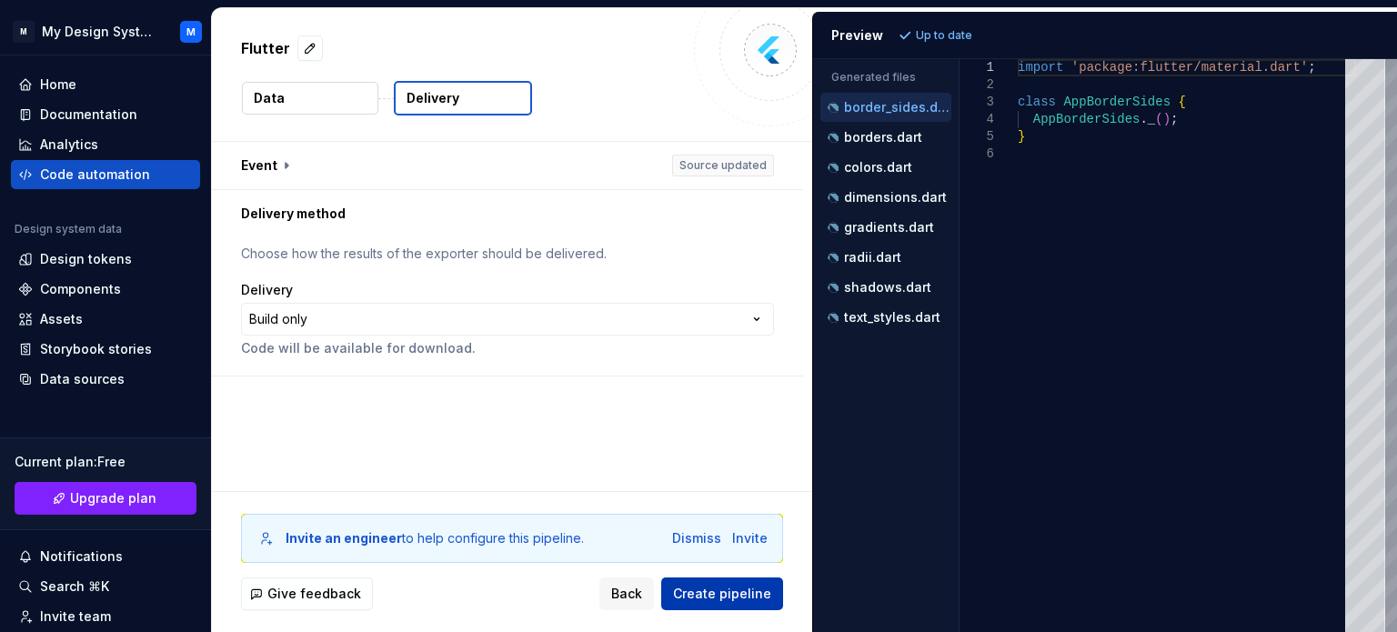
click at [710, 595] on span "Create pipeline" at bounding box center [722, 594] width 98 height 18
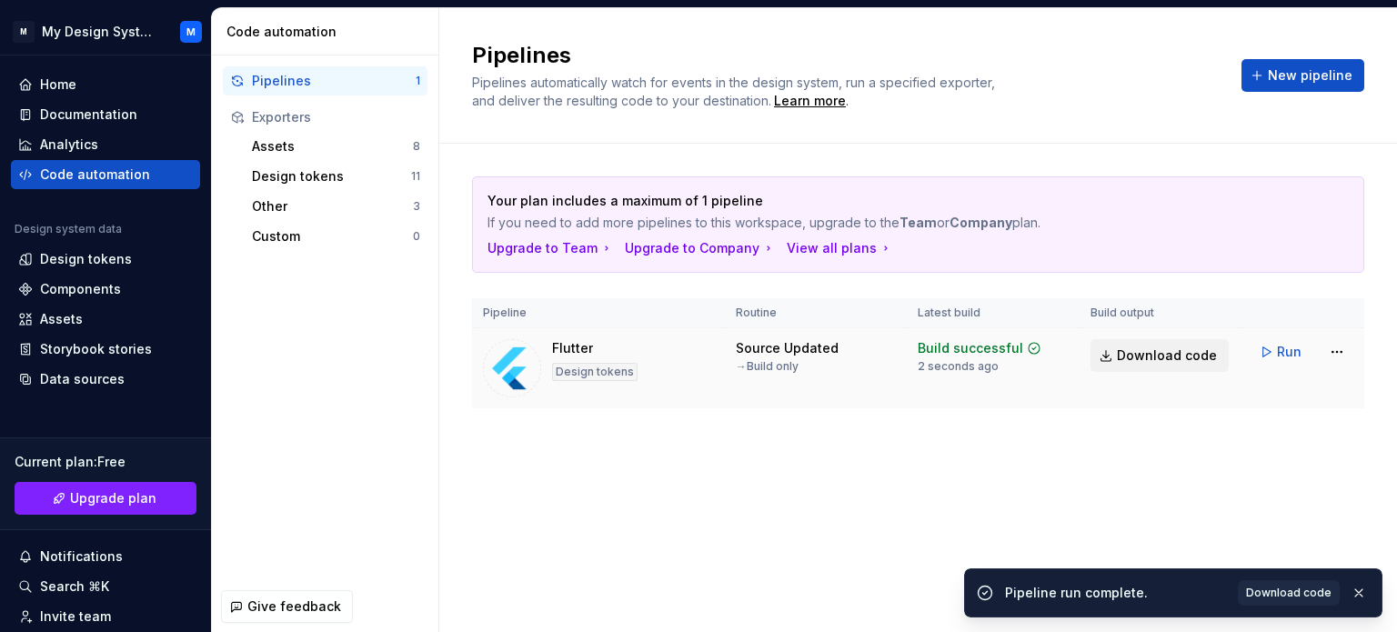
click at [1177, 346] on span "Download code" at bounding box center [1167, 355] width 100 height 18
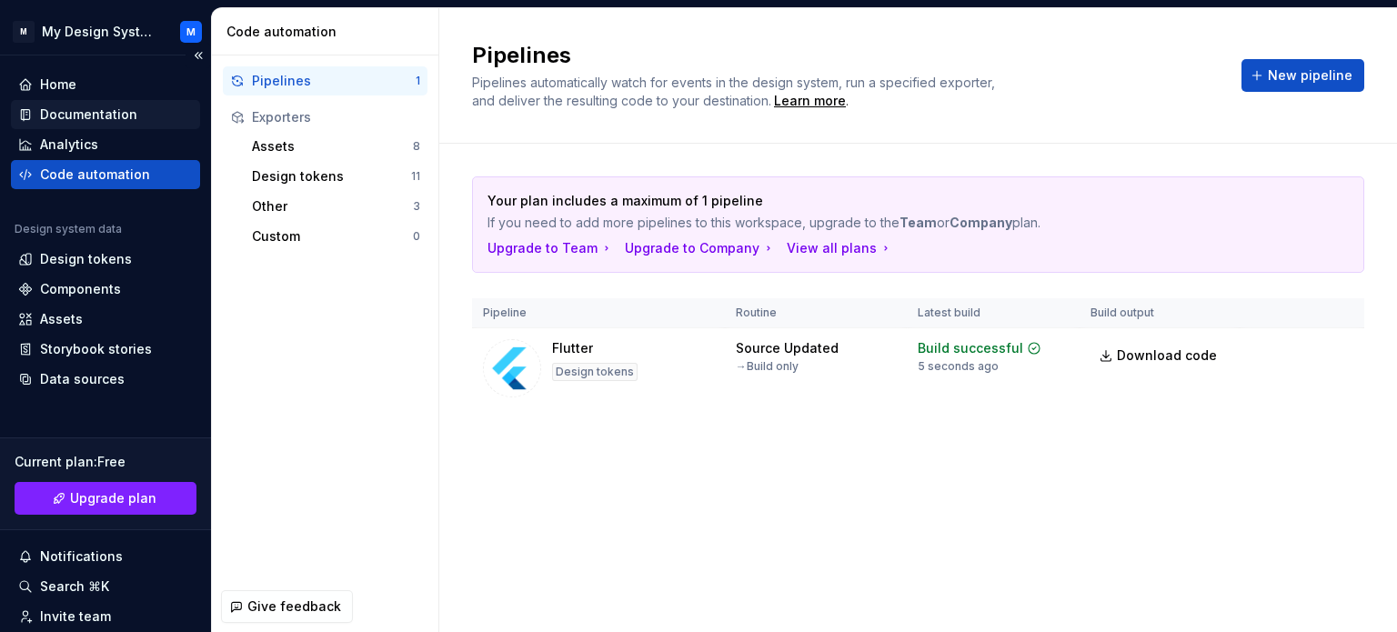
click at [87, 106] on div "Documentation" at bounding box center [88, 114] width 97 height 18
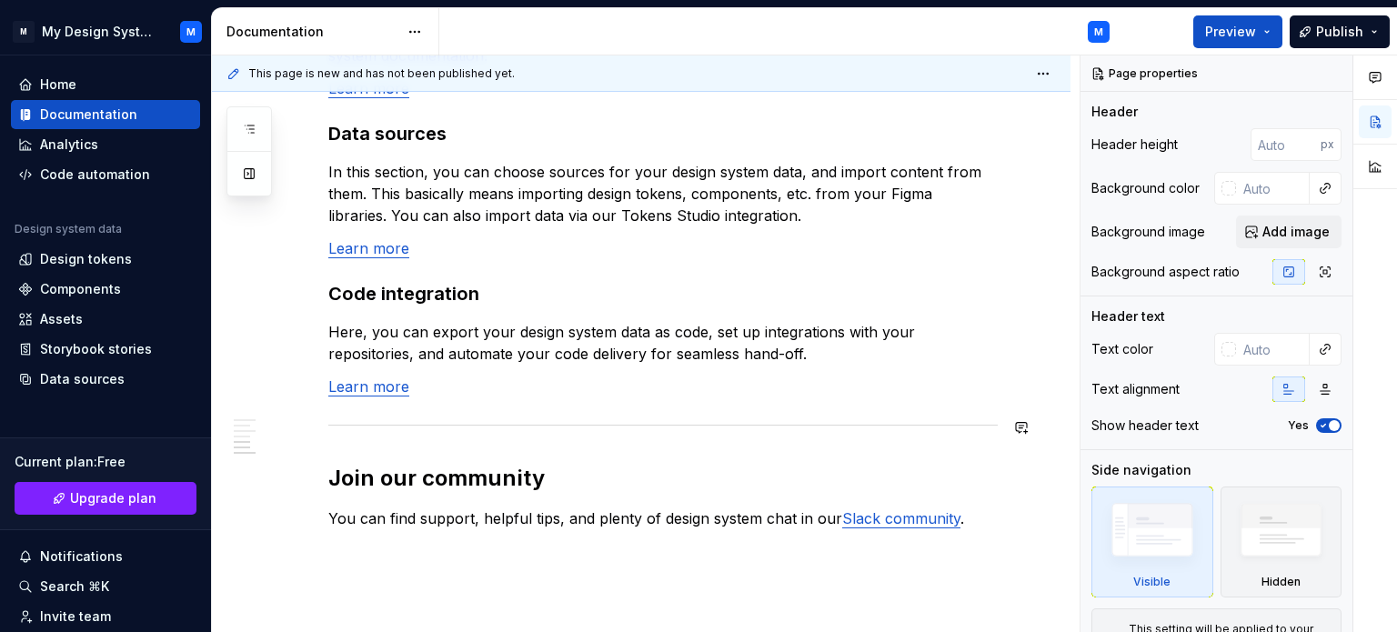
scroll to position [1626, 0]
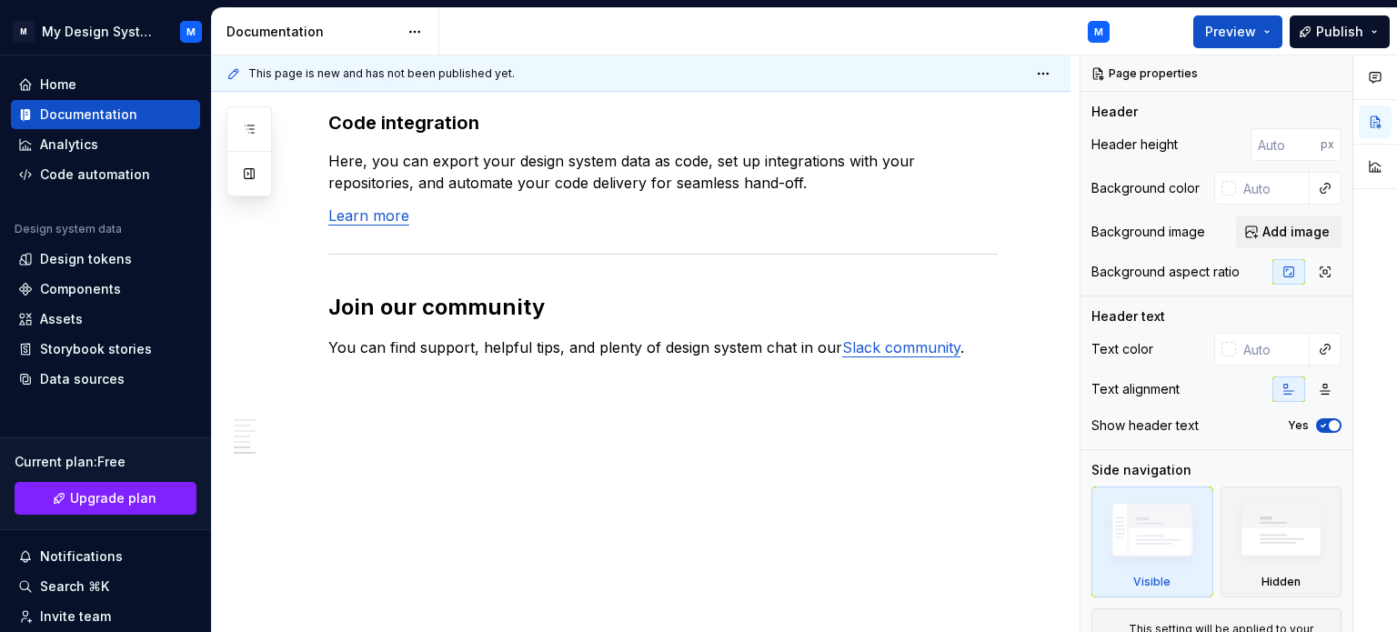
type textarea "*"
